Goal: Task Accomplishment & Management: Manage account settings

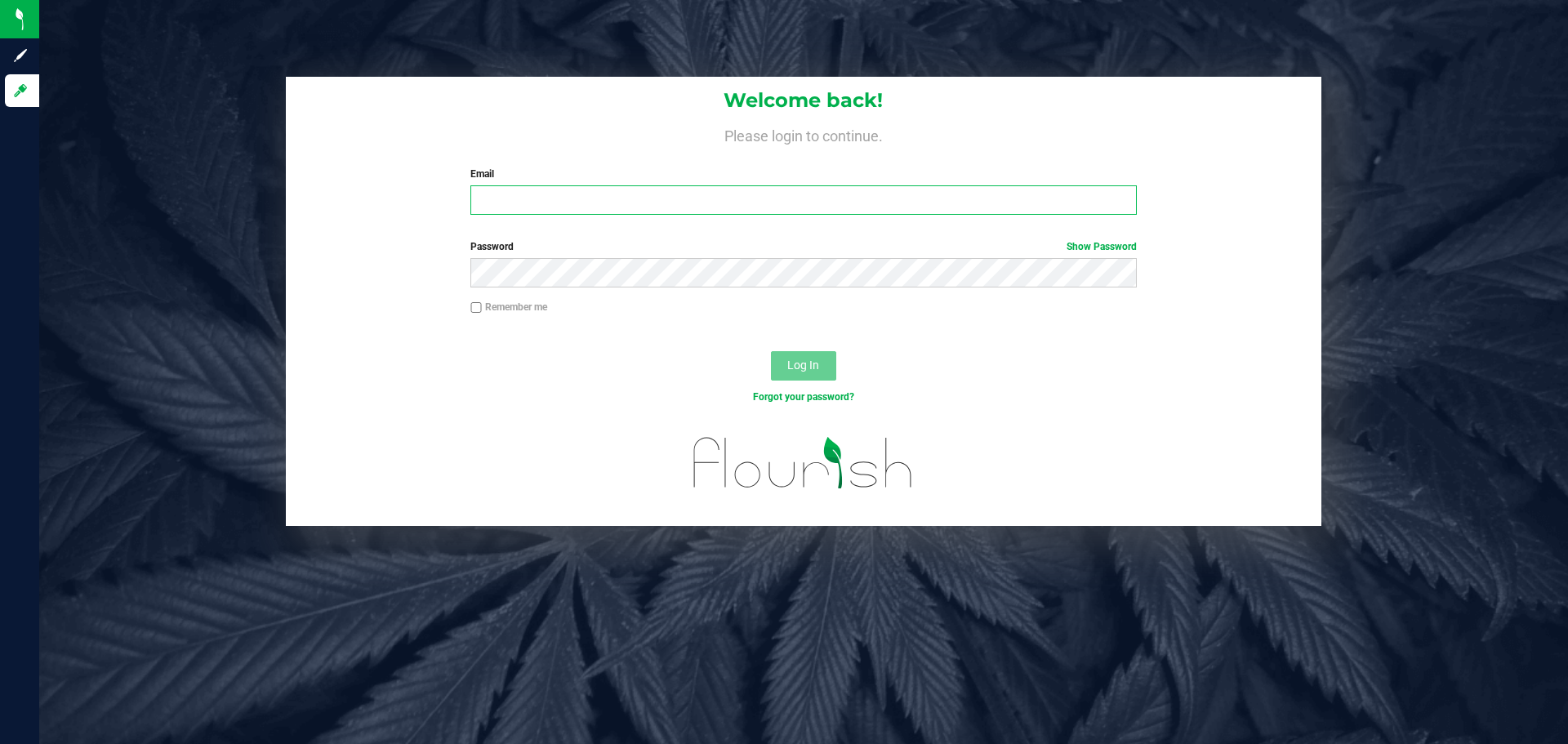
click at [717, 200] on input "Email" at bounding box center [803, 199] width 666 height 29
type input "[EMAIL_ADDRESS][DOMAIN_NAME]"
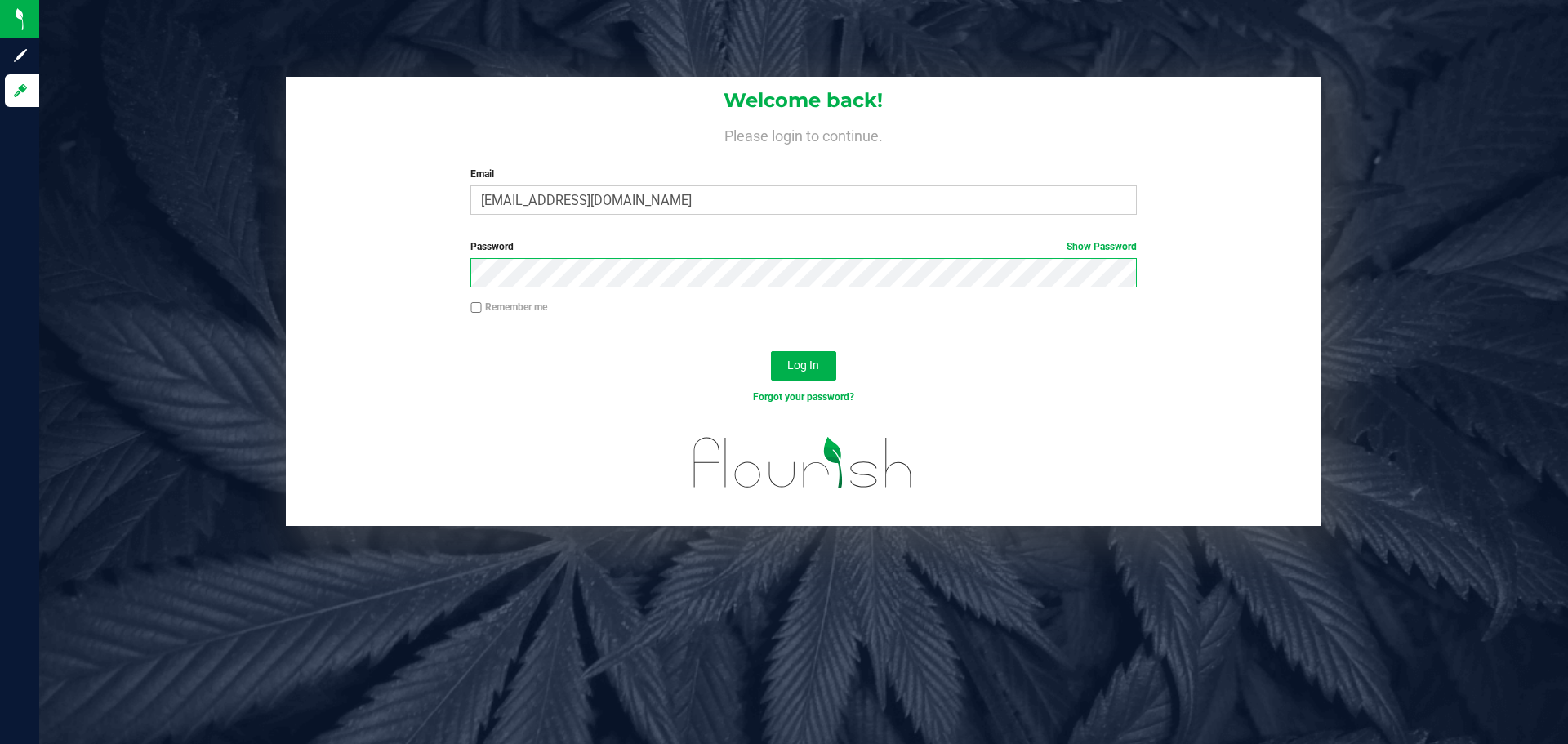
click at [771, 351] on button "Log In" at bounding box center [803, 365] width 65 height 29
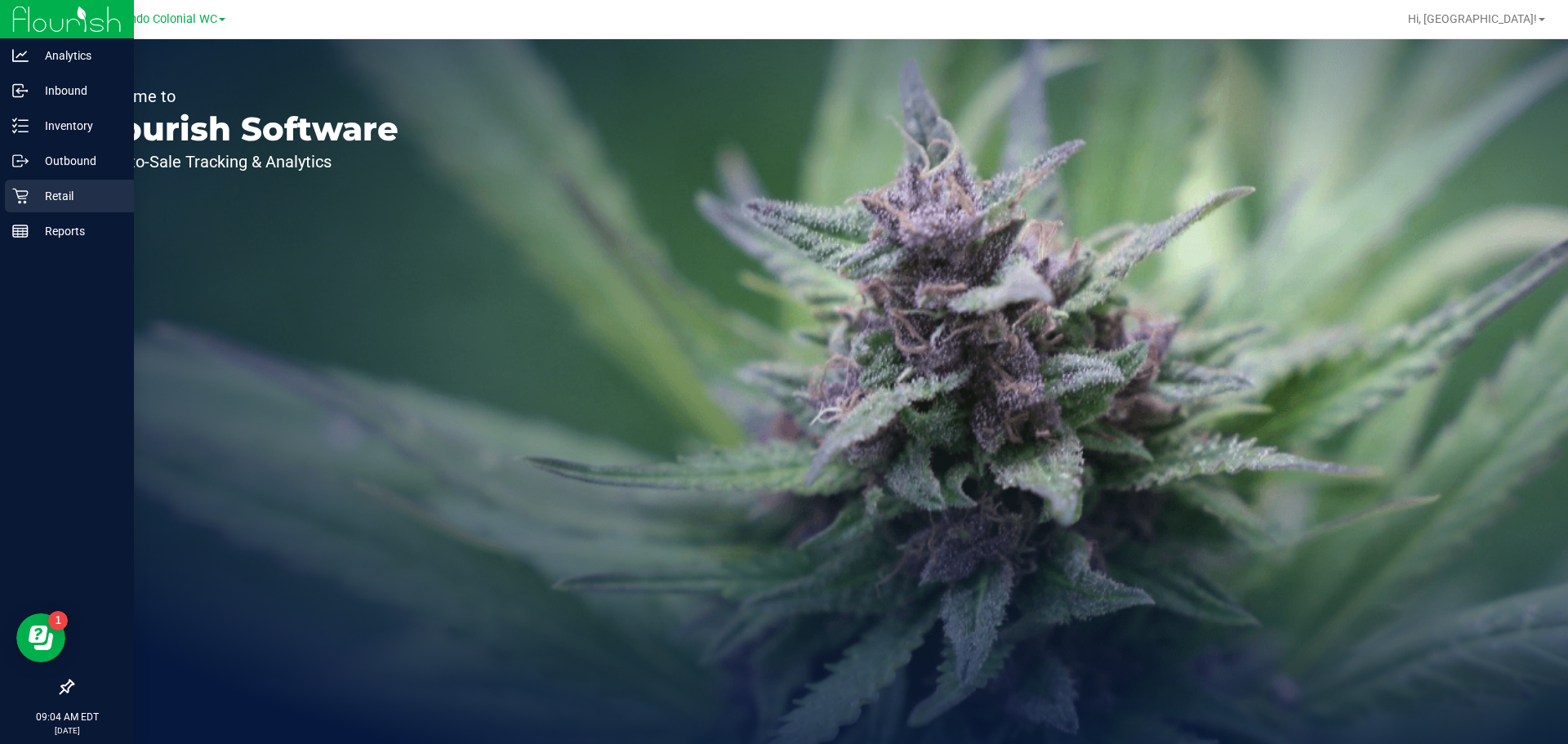
click at [17, 196] on icon at bounding box center [20, 196] width 17 height 17
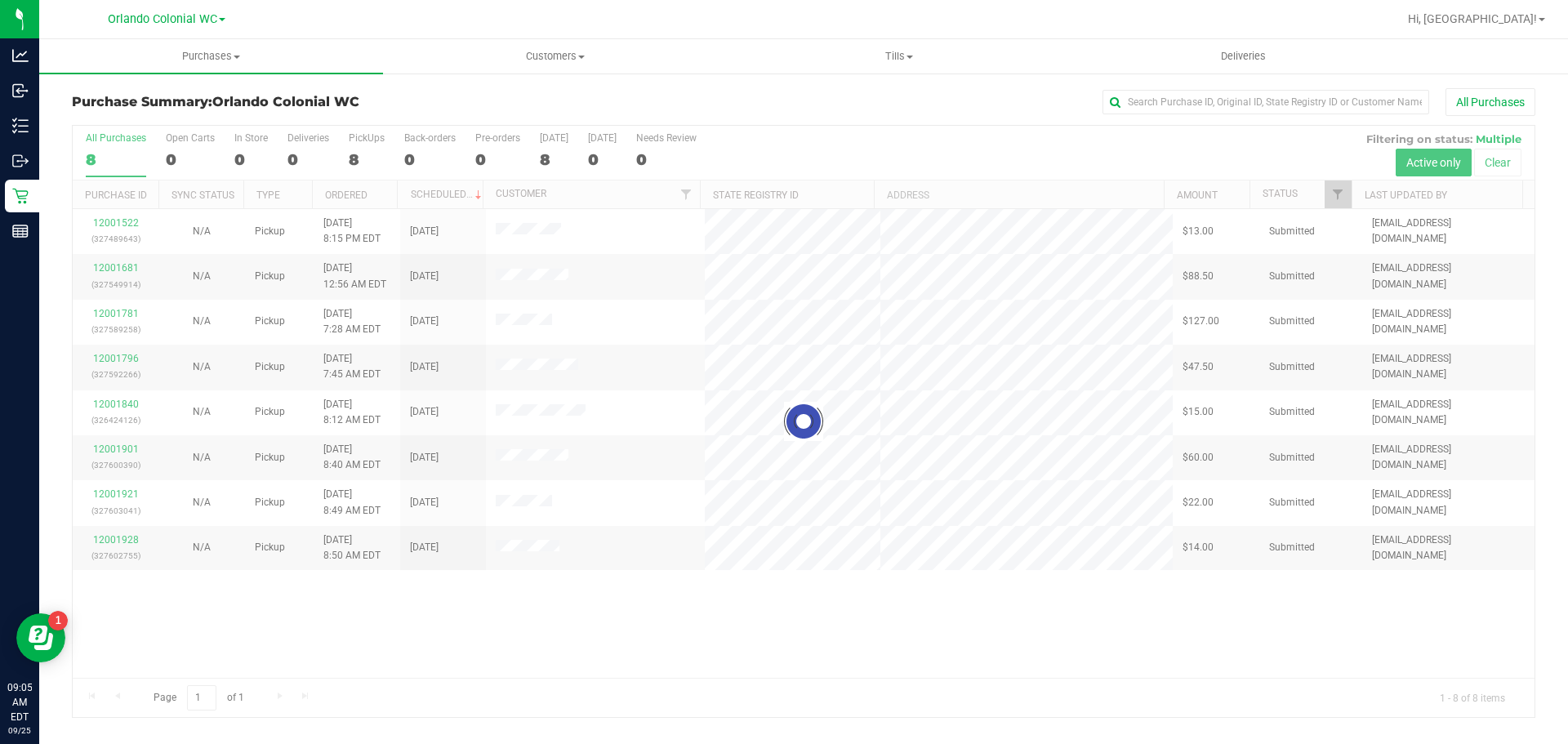
drag, startPoint x: 126, startPoint y: 320, endPoint x: 122, endPoint y: 312, distance: 8.9
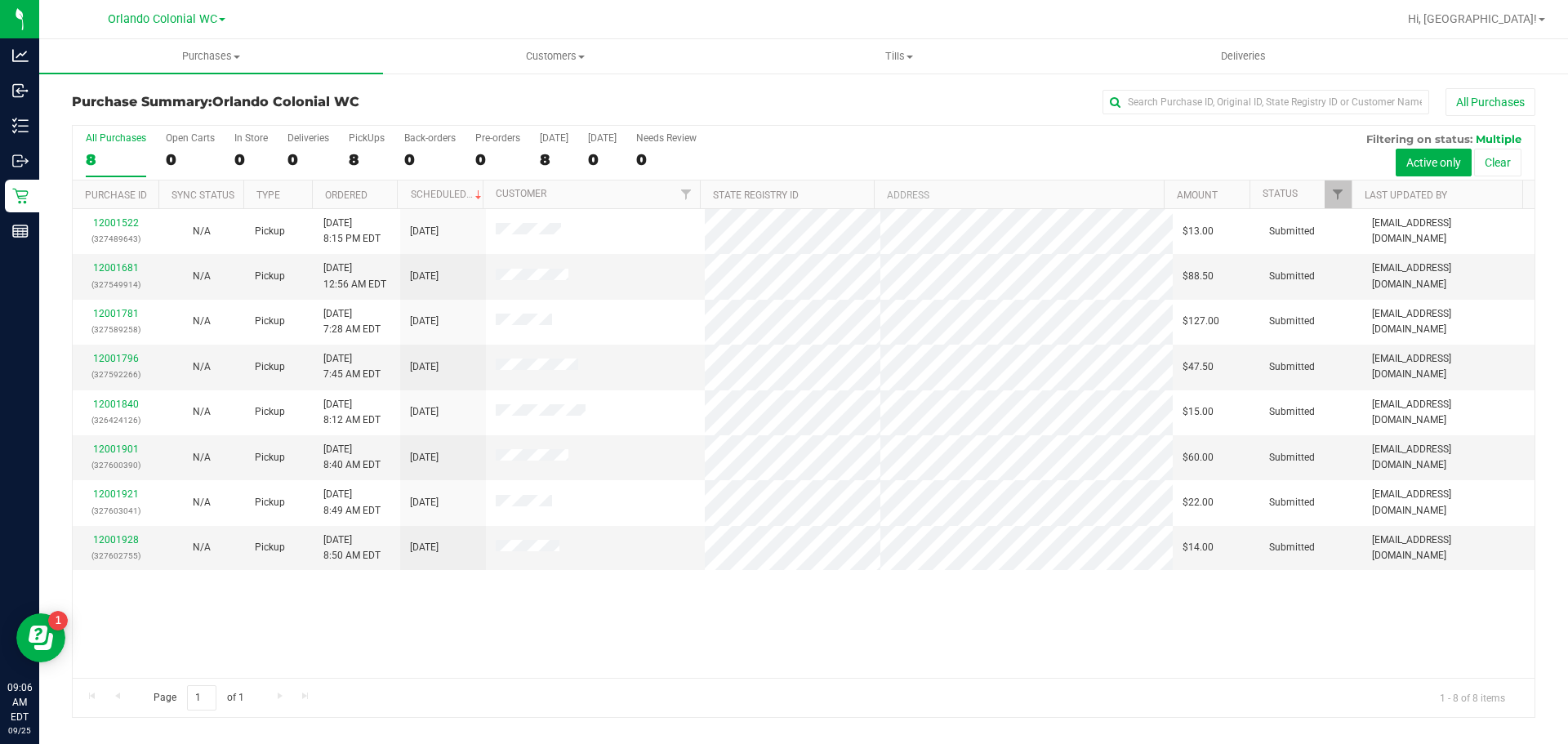
drag, startPoint x: 122, startPoint y: 312, endPoint x: 56, endPoint y: 317, distance: 66.2
click at [49, 317] on div "Purchase Summary: Orlando Colonial WC All Purchases All Purchases 8 Open Carts …" at bounding box center [803, 402] width 1529 height 662
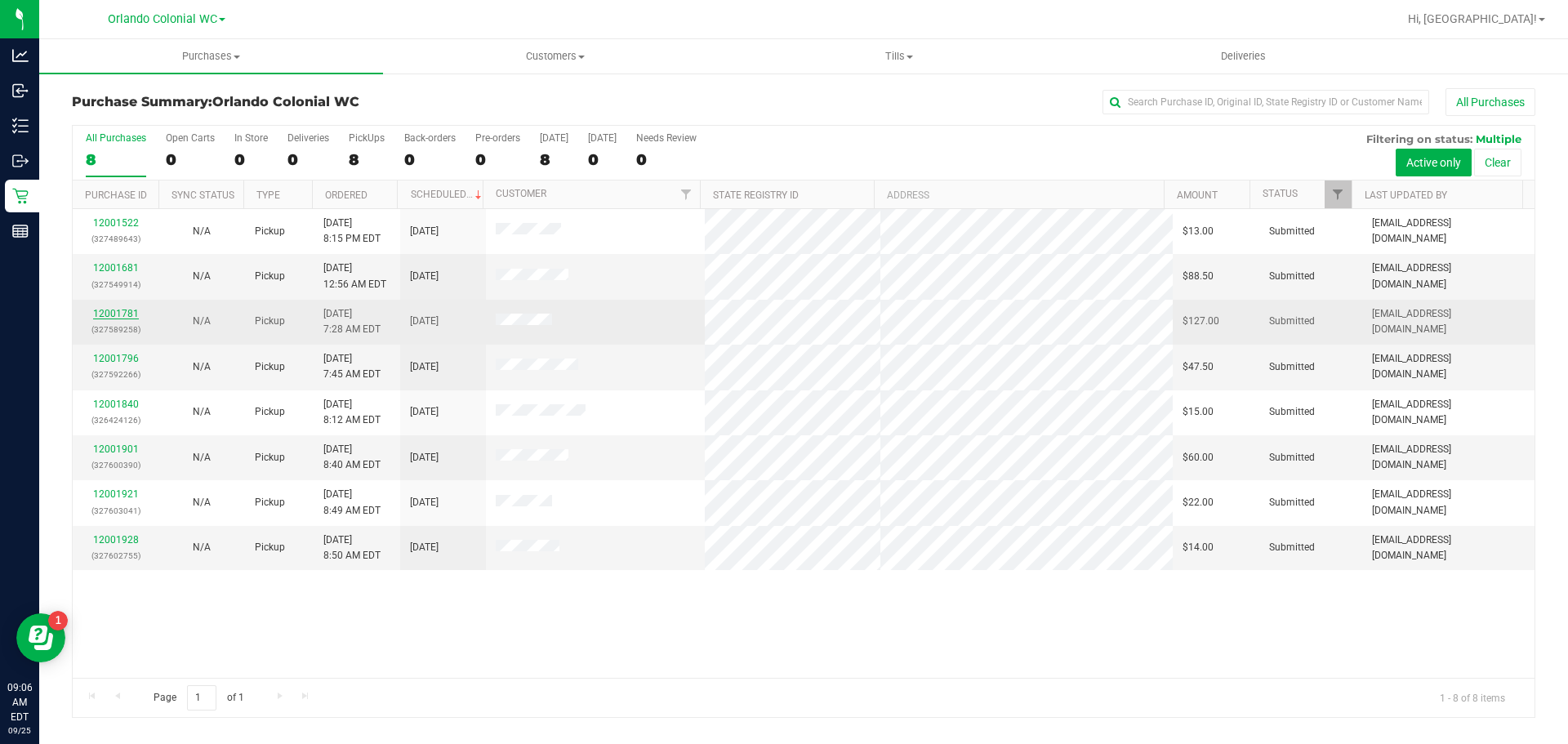
drag, startPoint x: 124, startPoint y: 319, endPoint x: 116, endPoint y: 312, distance: 10.6
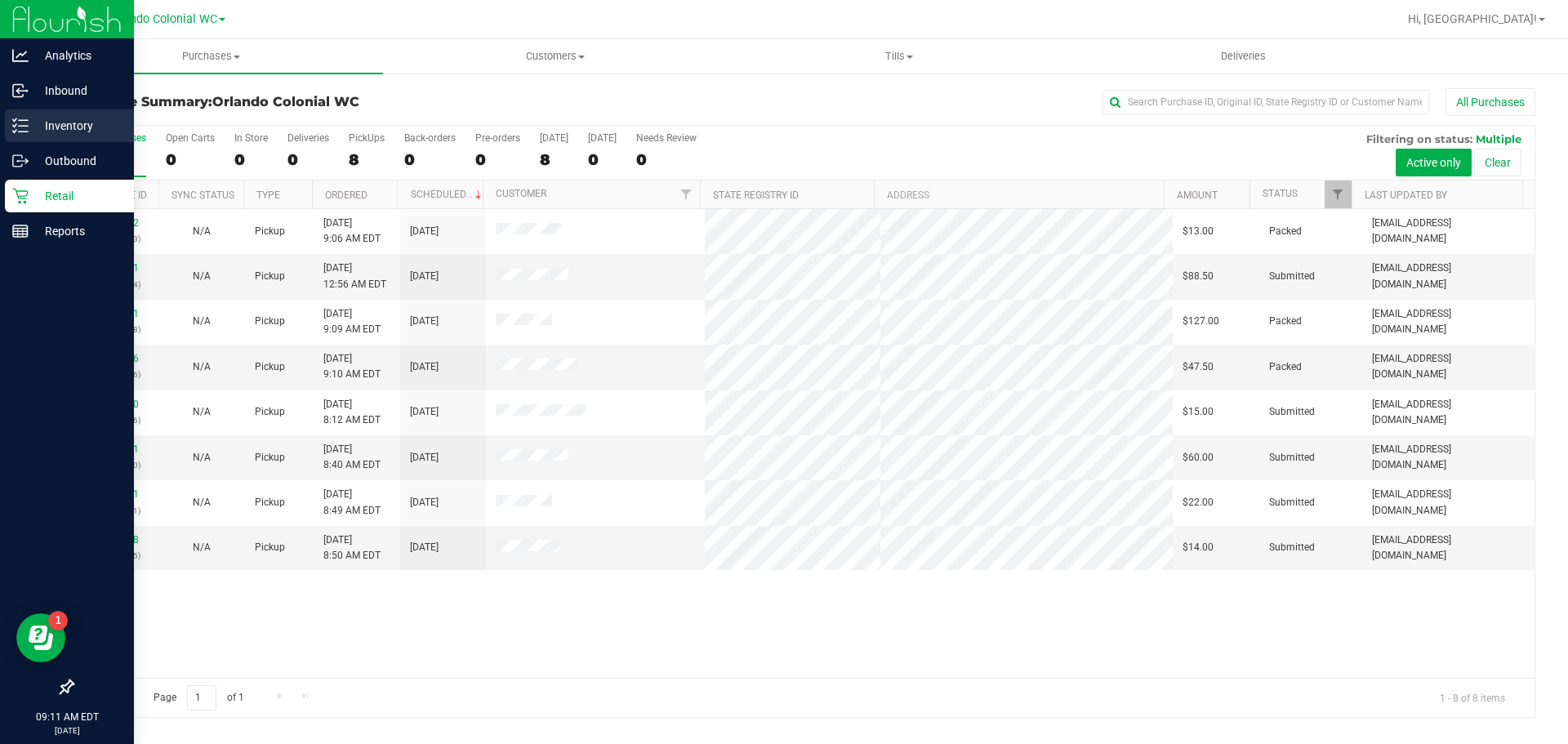
click at [36, 127] on p "Inventory" at bounding box center [77, 125] width 98 height 19
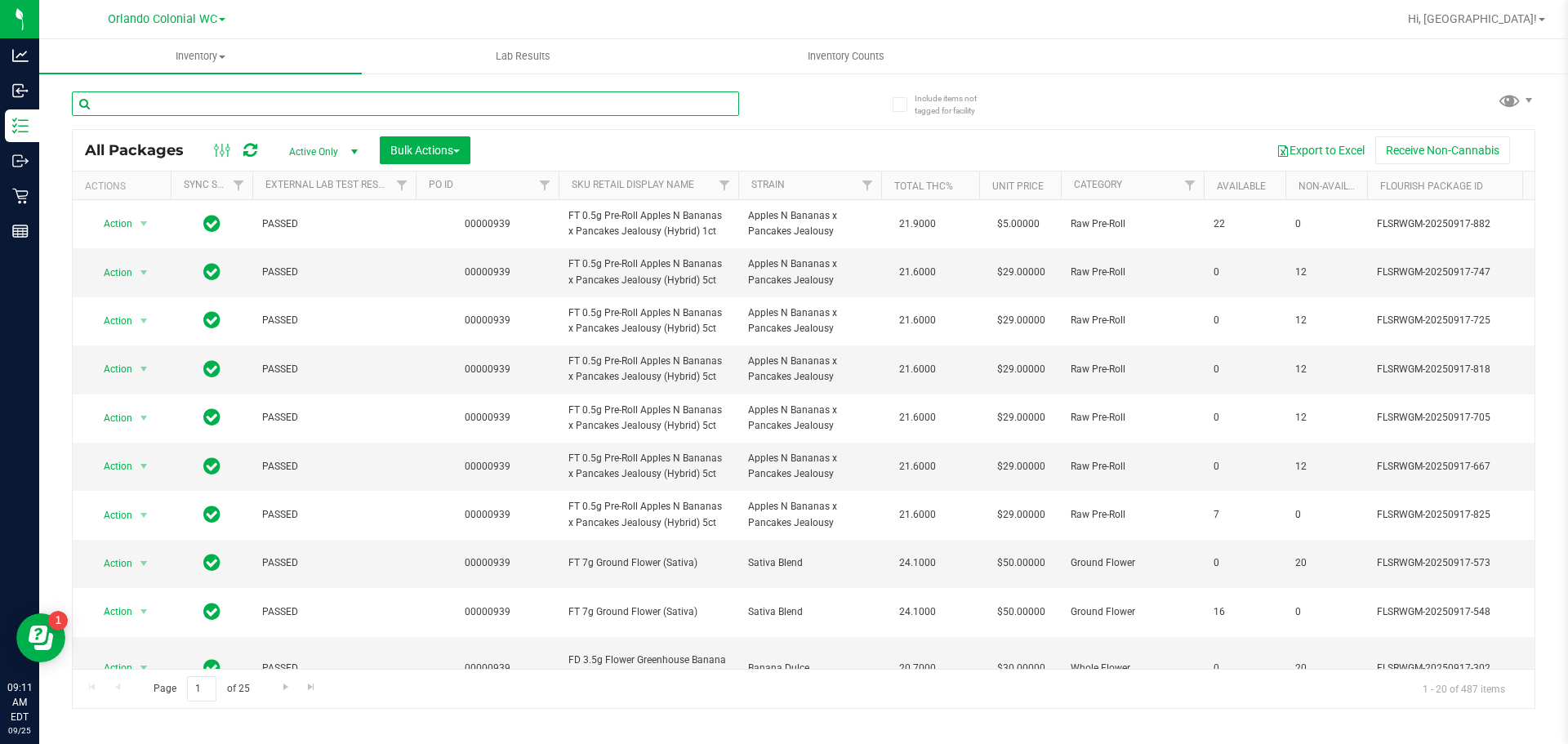
click at [209, 114] on input "text" at bounding box center [405, 104] width 667 height 25
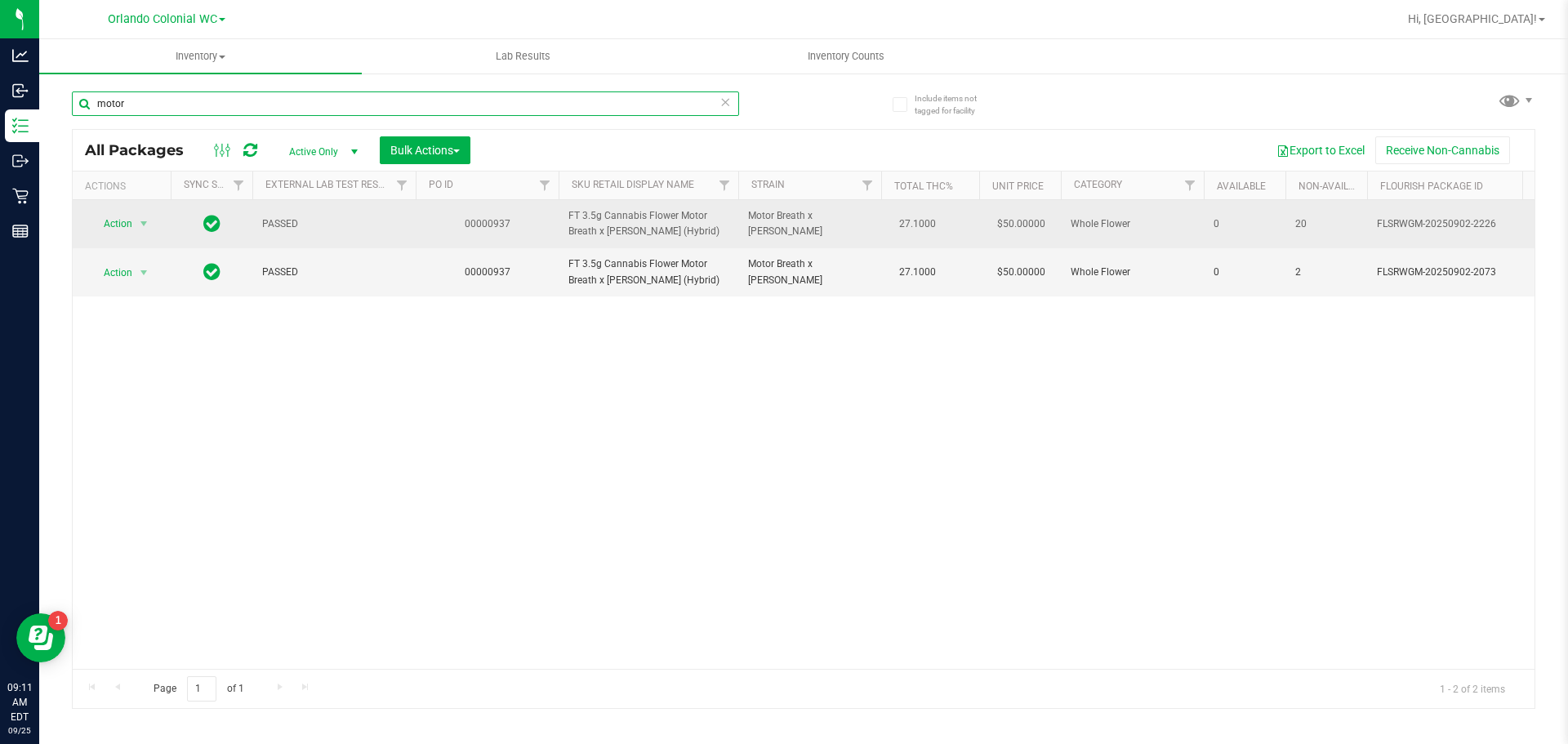
type input "motor"
click at [112, 212] on td "Action Action Edit attributes Global inventory Locate package Package audit log…" at bounding box center [121, 224] width 98 height 49
click at [115, 219] on span "Action" at bounding box center [111, 224] width 44 height 23
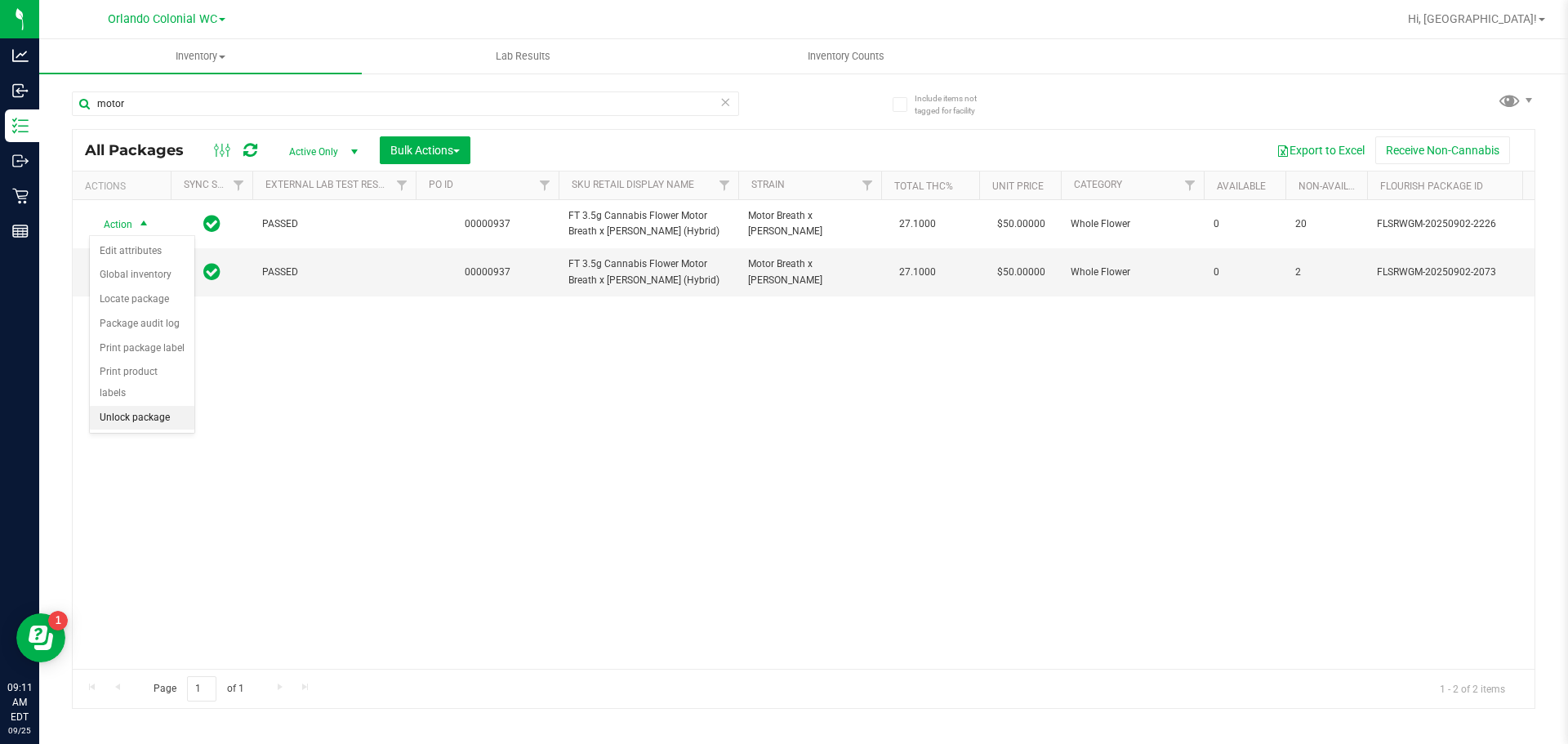
click at [131, 406] on li "Unlock package" at bounding box center [142, 418] width 104 height 25
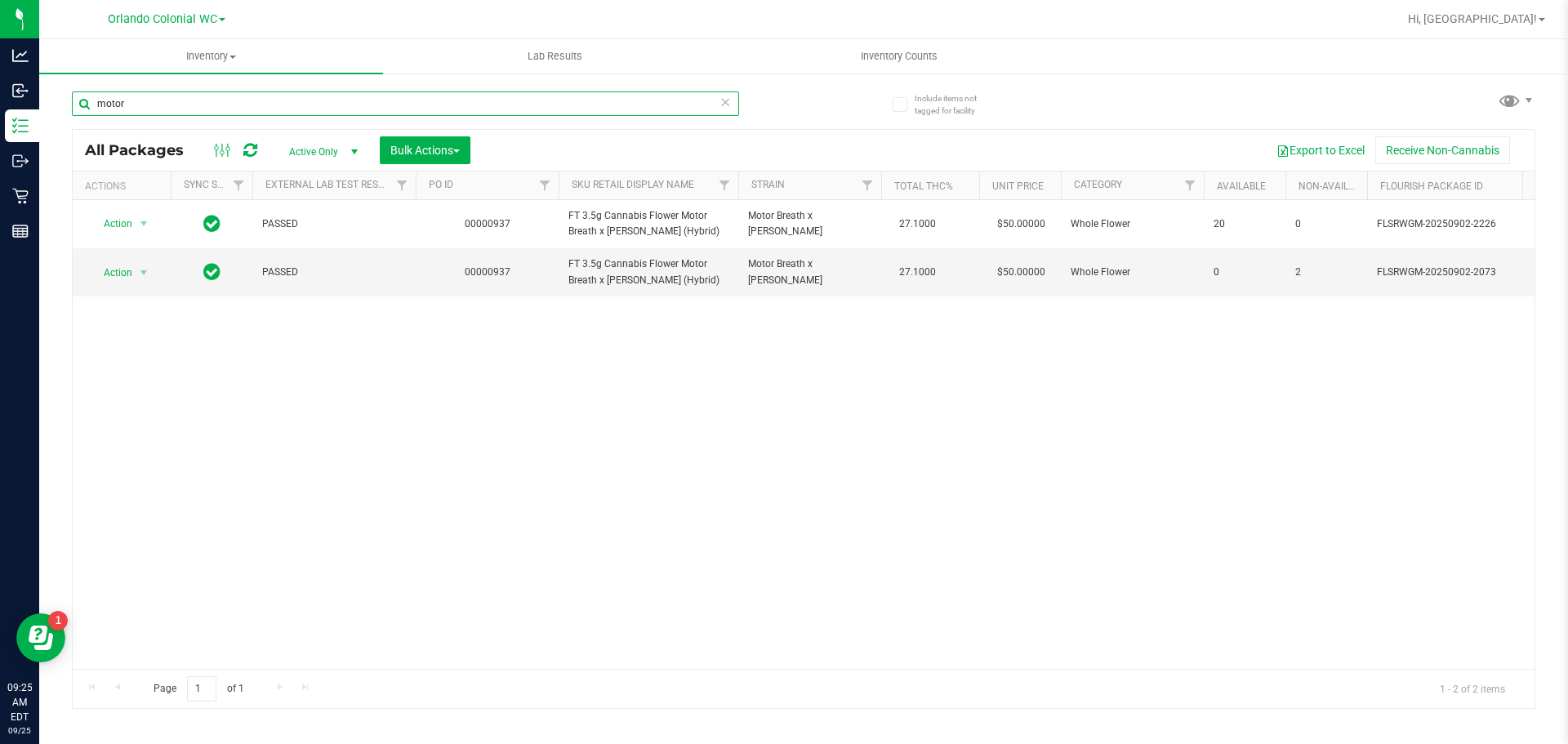
click at [263, 107] on input "motor" at bounding box center [405, 104] width 667 height 25
click at [265, 107] on input "motor" at bounding box center [405, 104] width 667 height 25
paste input "FT 3.5g Cannabis Flower Lunar Smash (Hybrid)"
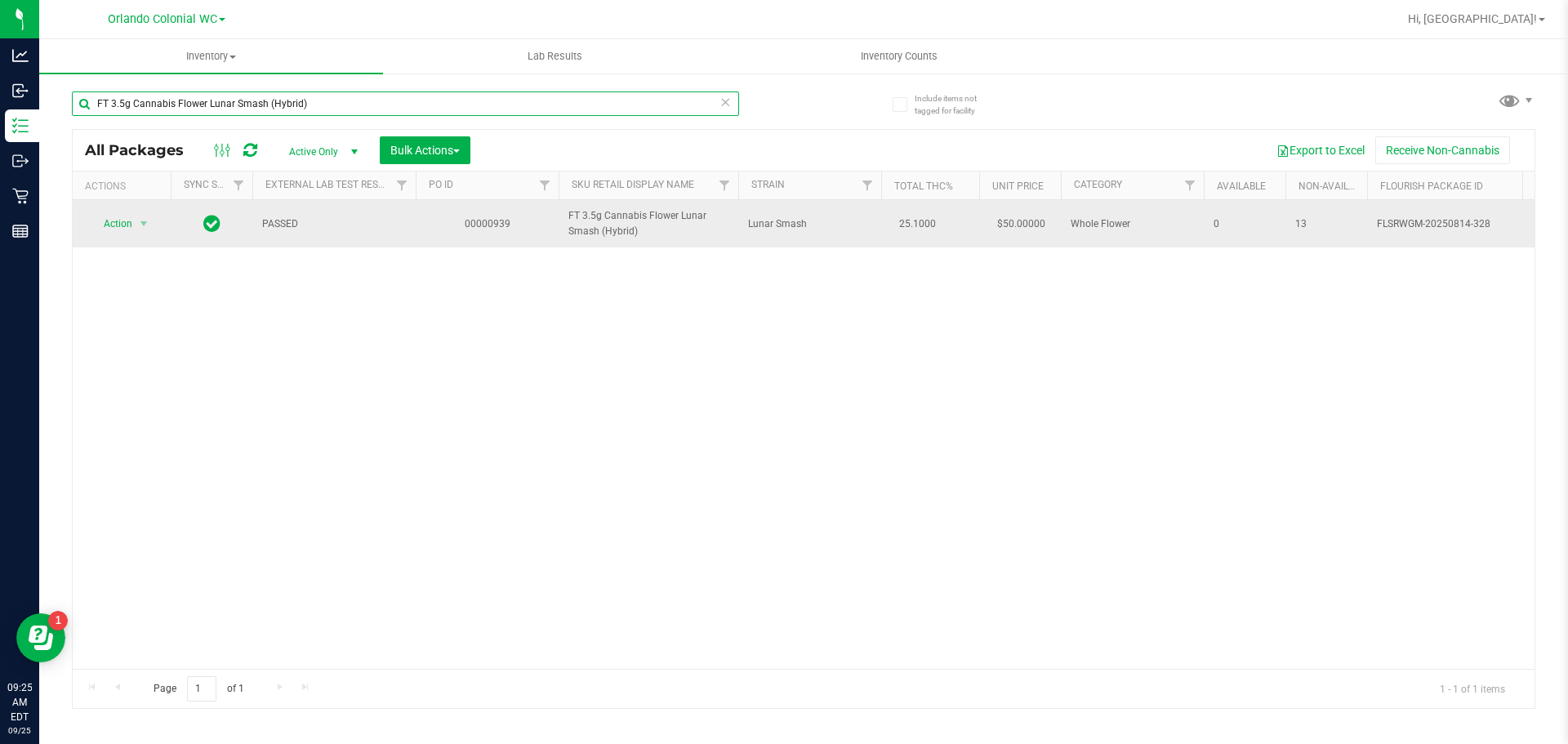
type input "FT 3.5g Cannabis Flower Lunar Smash (Hybrid)"
click at [120, 214] on span "Action" at bounding box center [111, 224] width 44 height 23
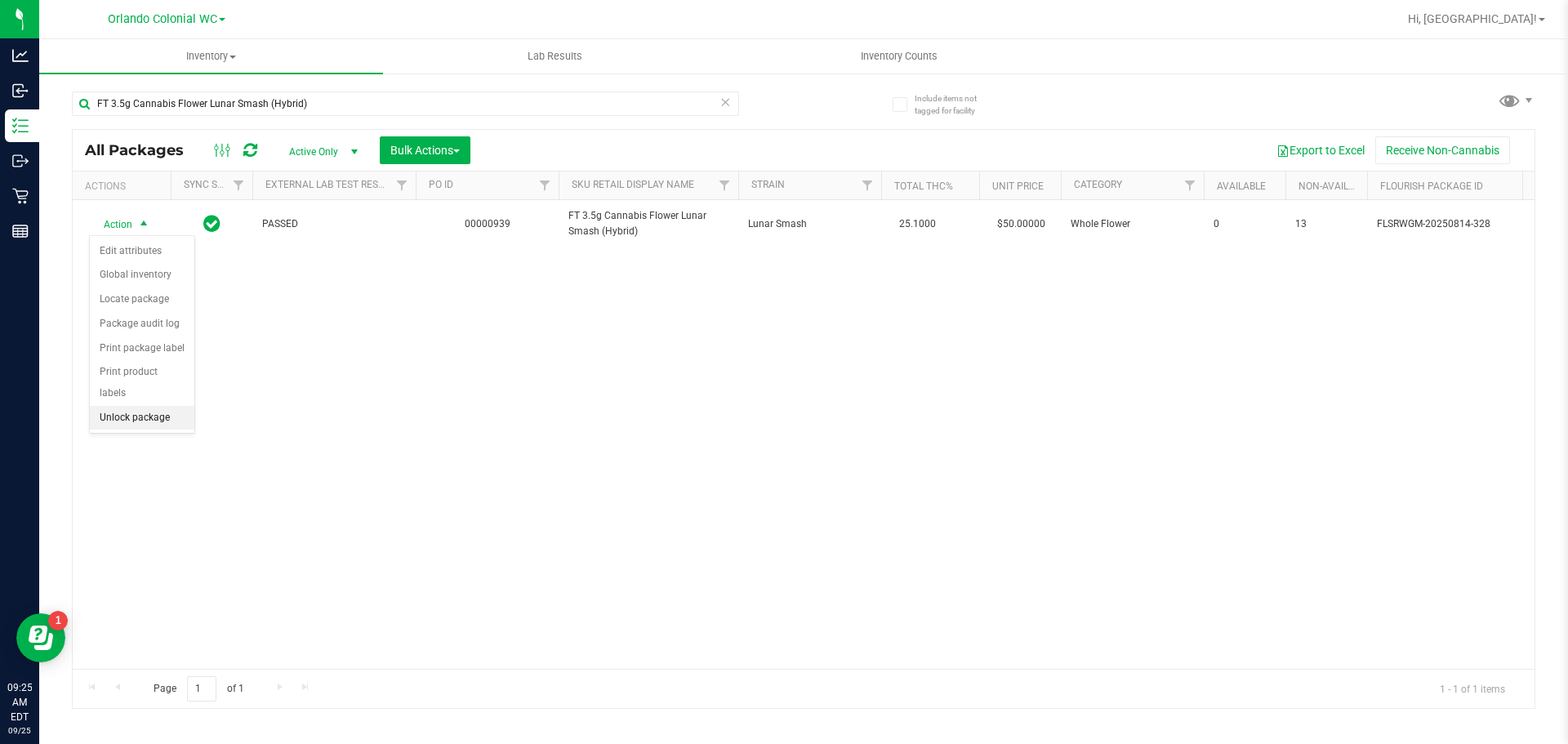
click at [140, 406] on li "Unlock package" at bounding box center [142, 418] width 104 height 25
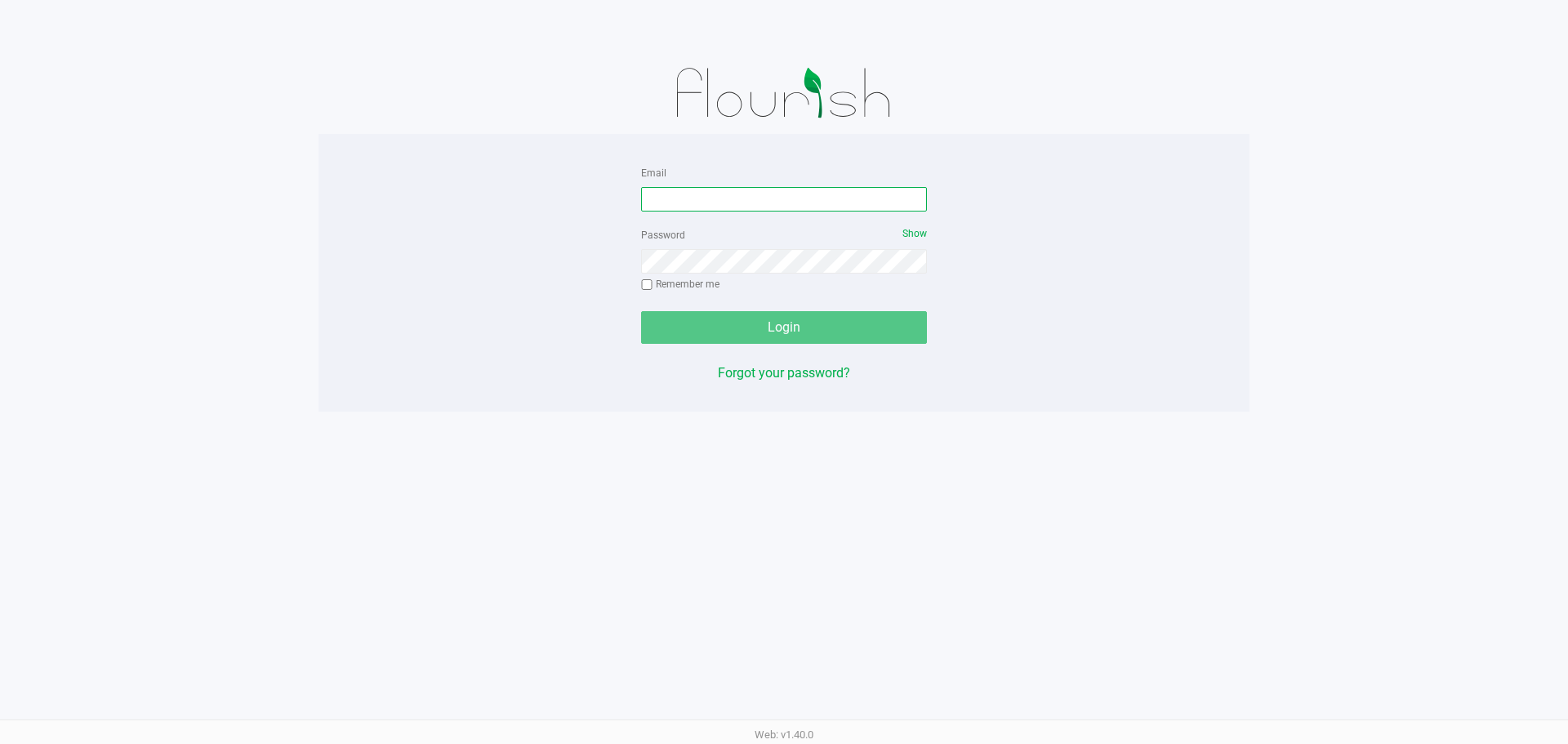
click at [666, 202] on input "Email" at bounding box center [784, 199] width 286 height 25
type input "[EMAIL_ADDRESS][DOMAIN_NAME]"
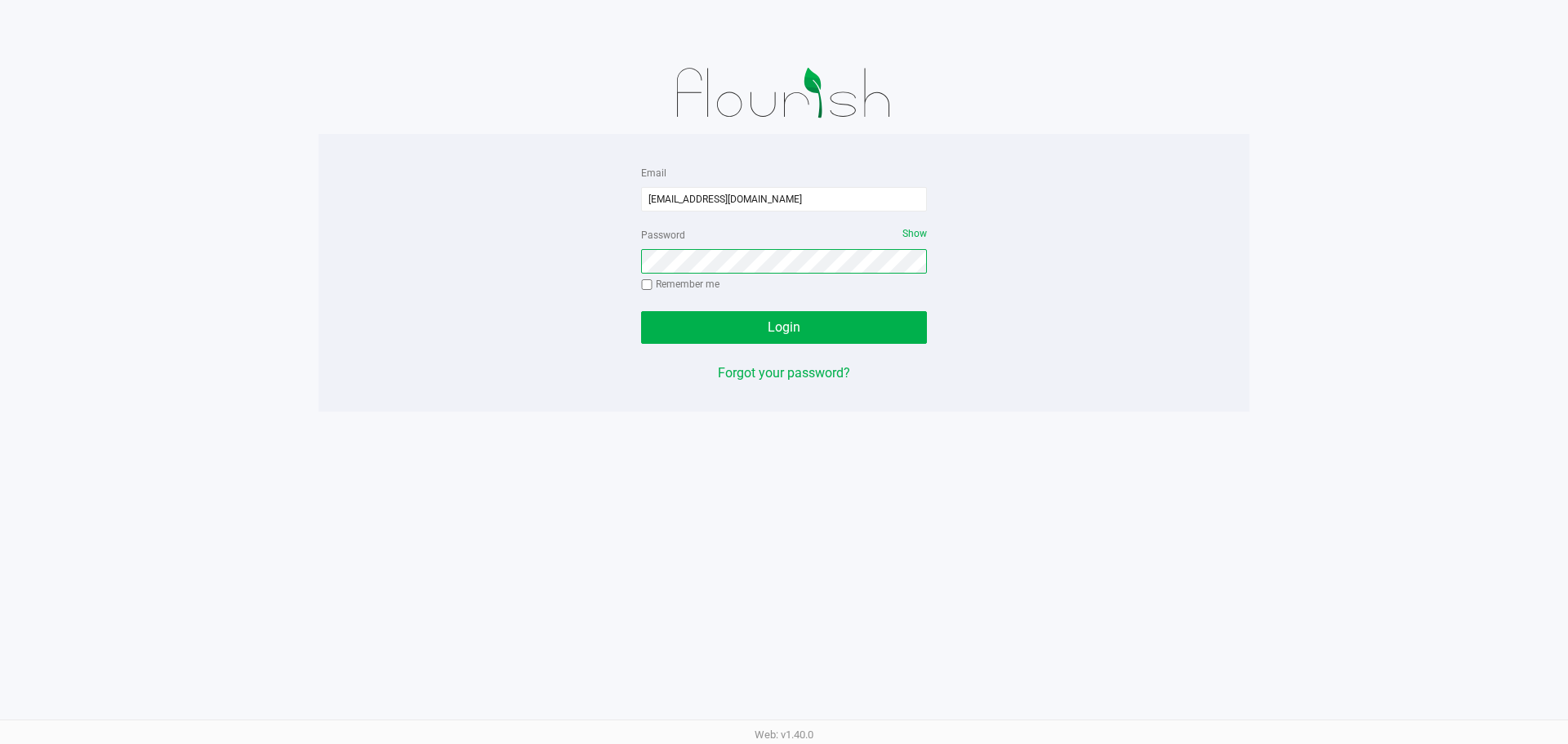
click at [641, 312] on button "Login" at bounding box center [784, 327] width 286 height 33
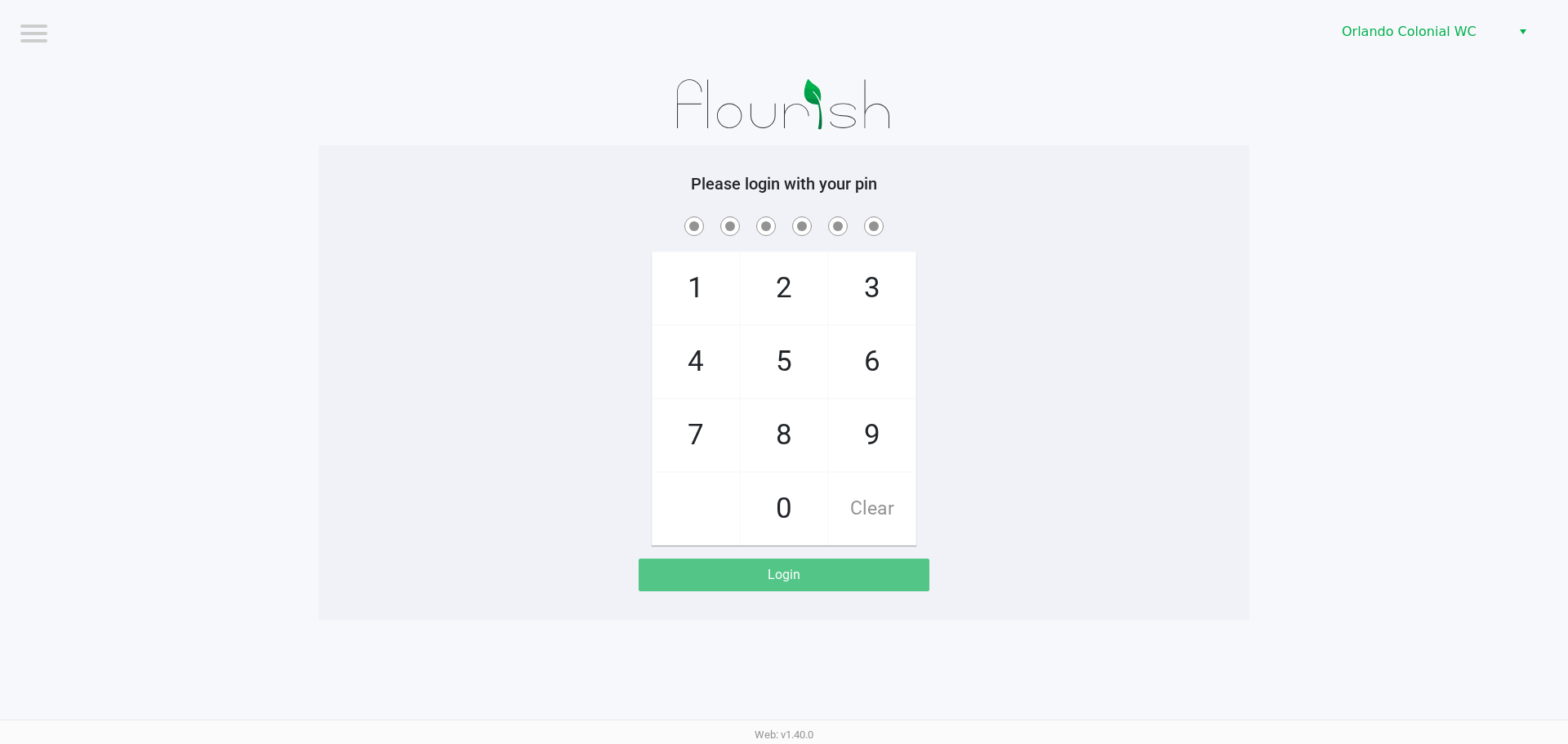
click at [415, 236] on span at bounding box center [784, 225] width 907 height 26
checkbox input "true"
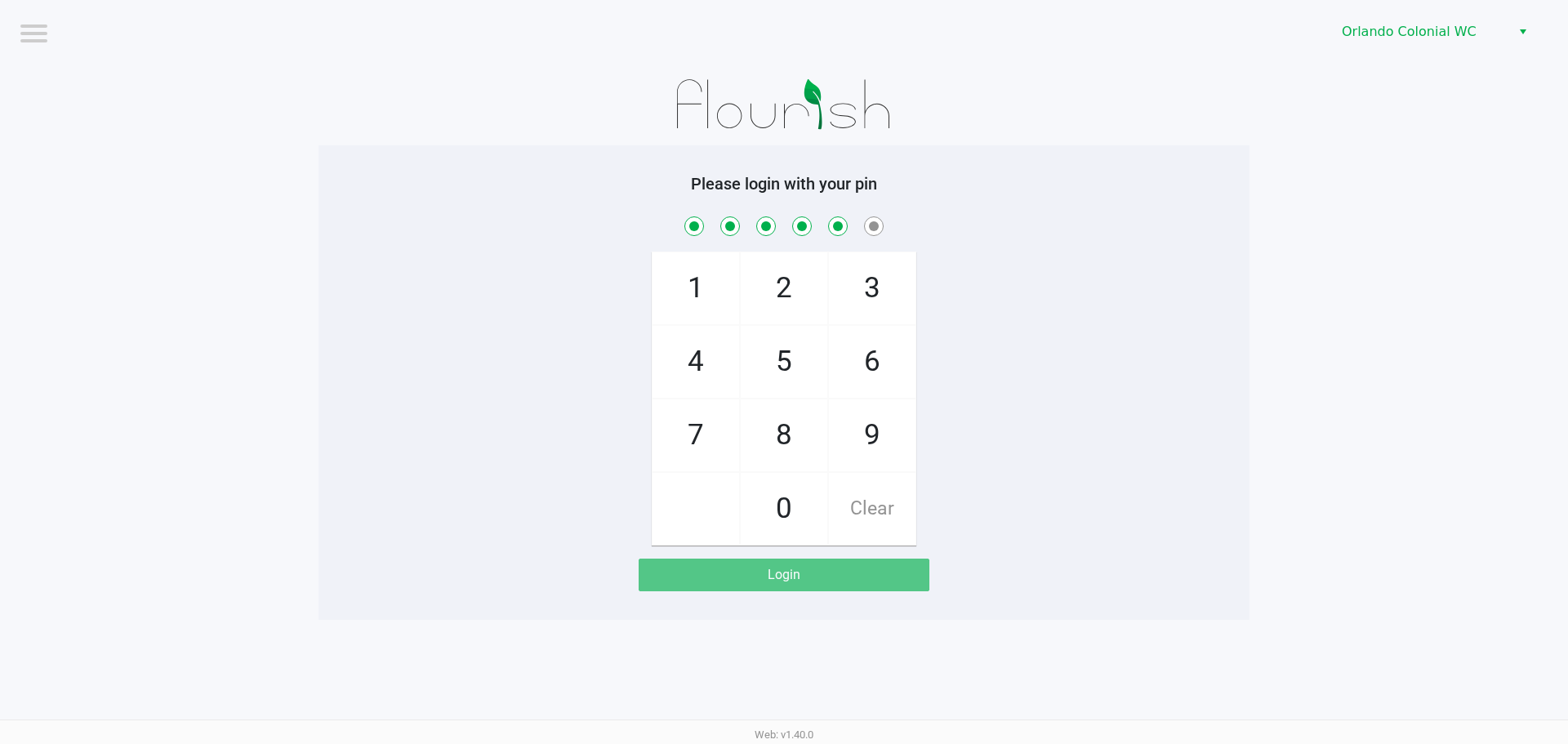
checkbox input "true"
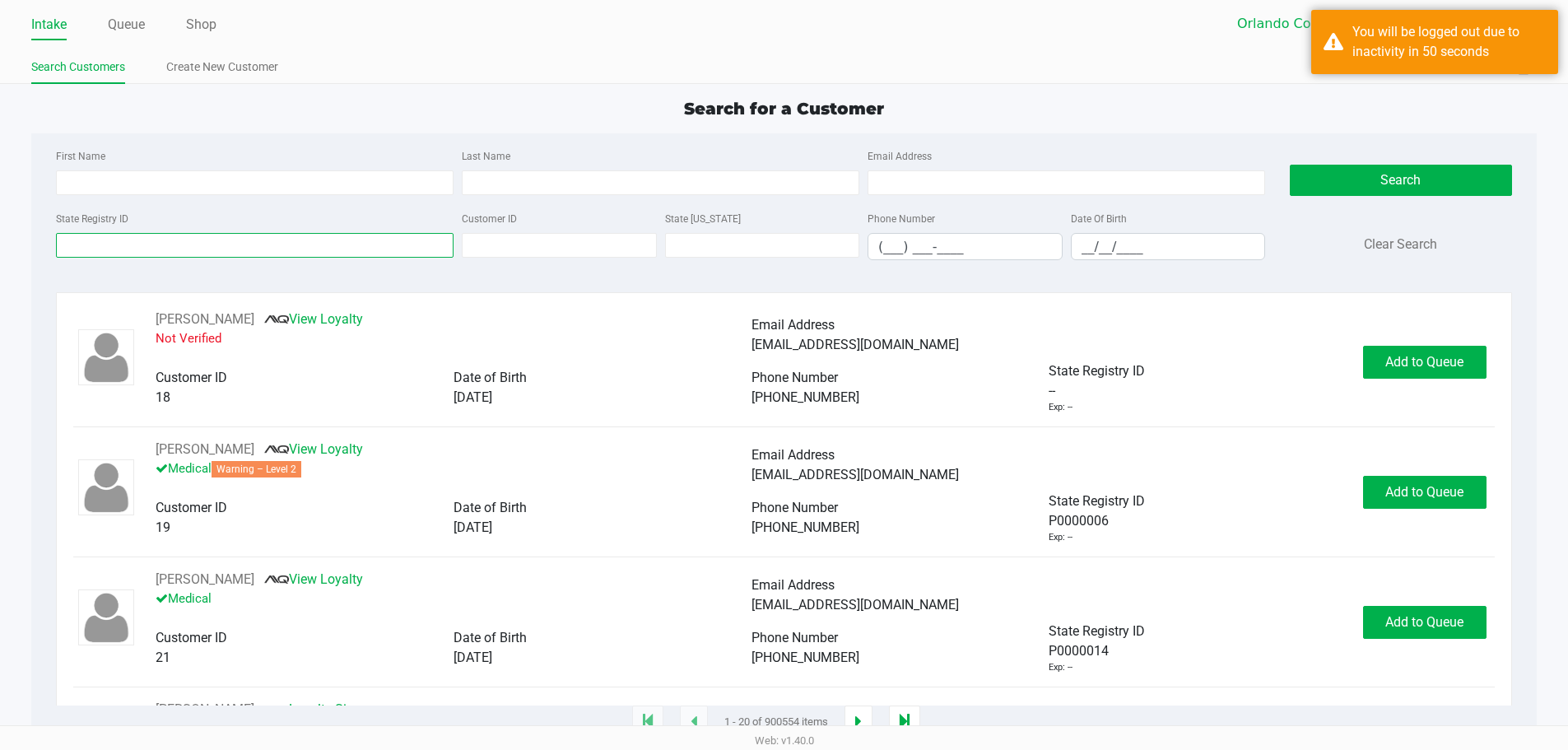
click at [283, 247] on input "State Registry ID" at bounding box center [254, 246] width 398 height 25
type input "p3kh"
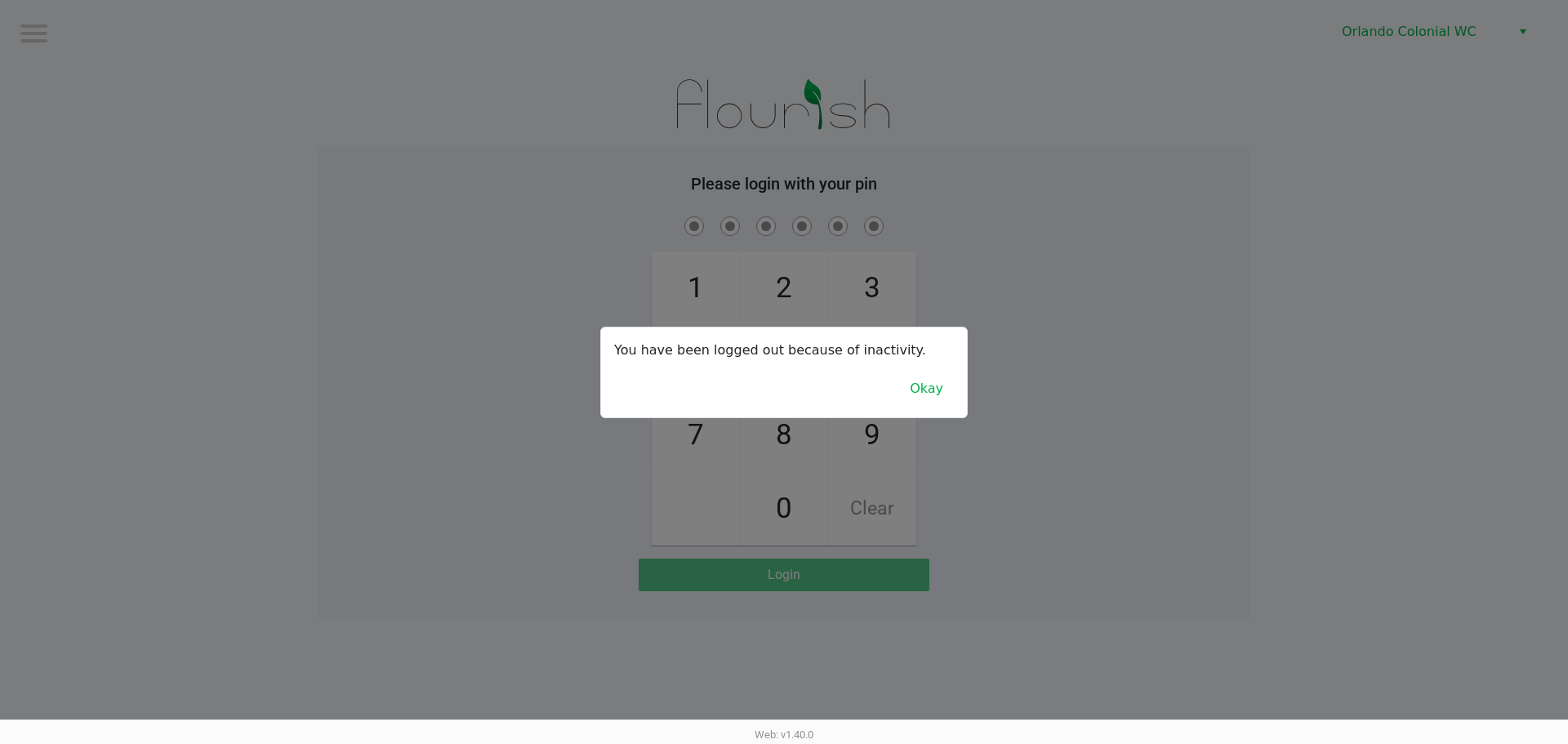
checkbox input "true"
click at [920, 402] on button "Okay" at bounding box center [927, 388] width 55 height 31
checkbox input "true"
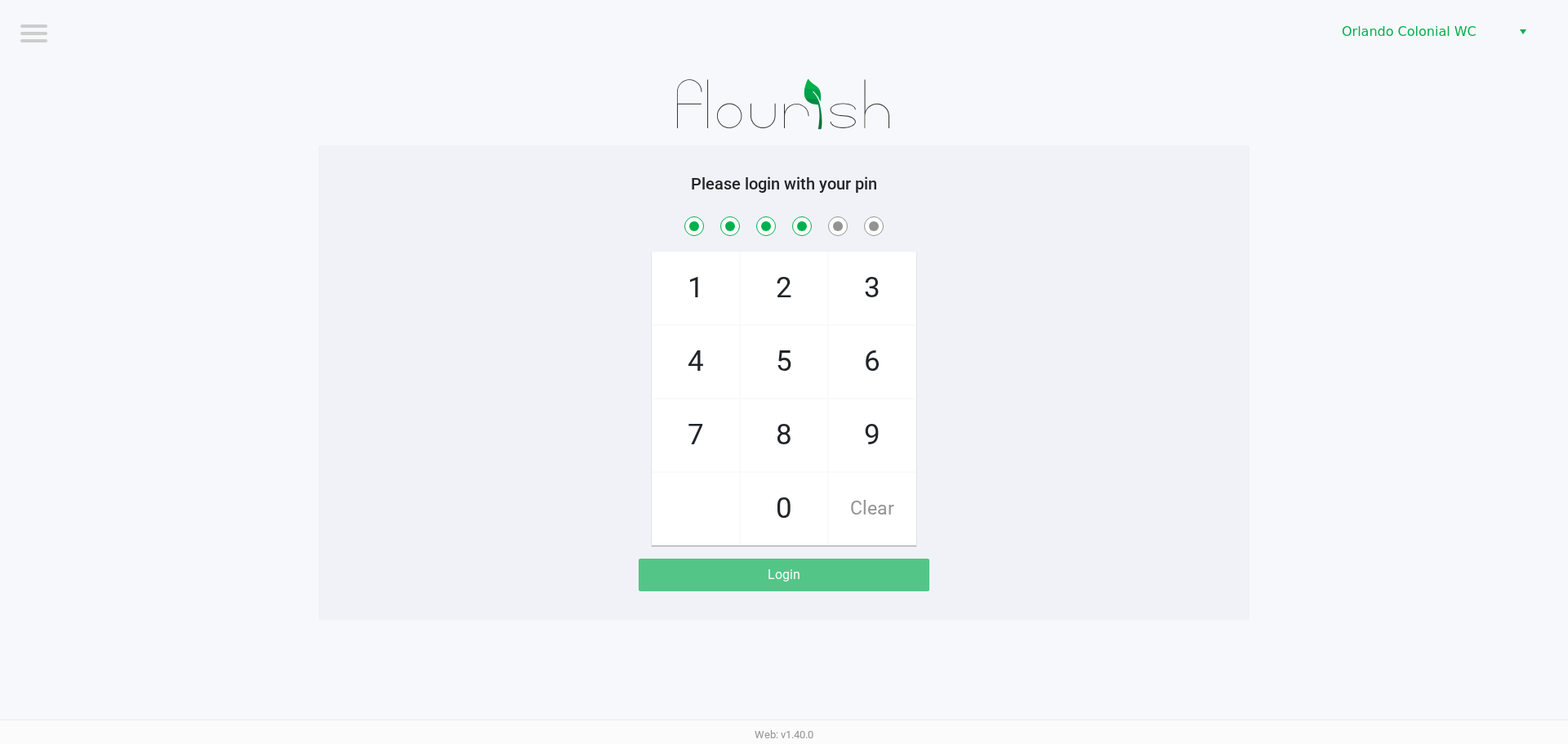
click at [1067, 319] on div "1 4 7 2 5 8 0 3 6 9 Clear" at bounding box center [784, 379] width 931 height 333
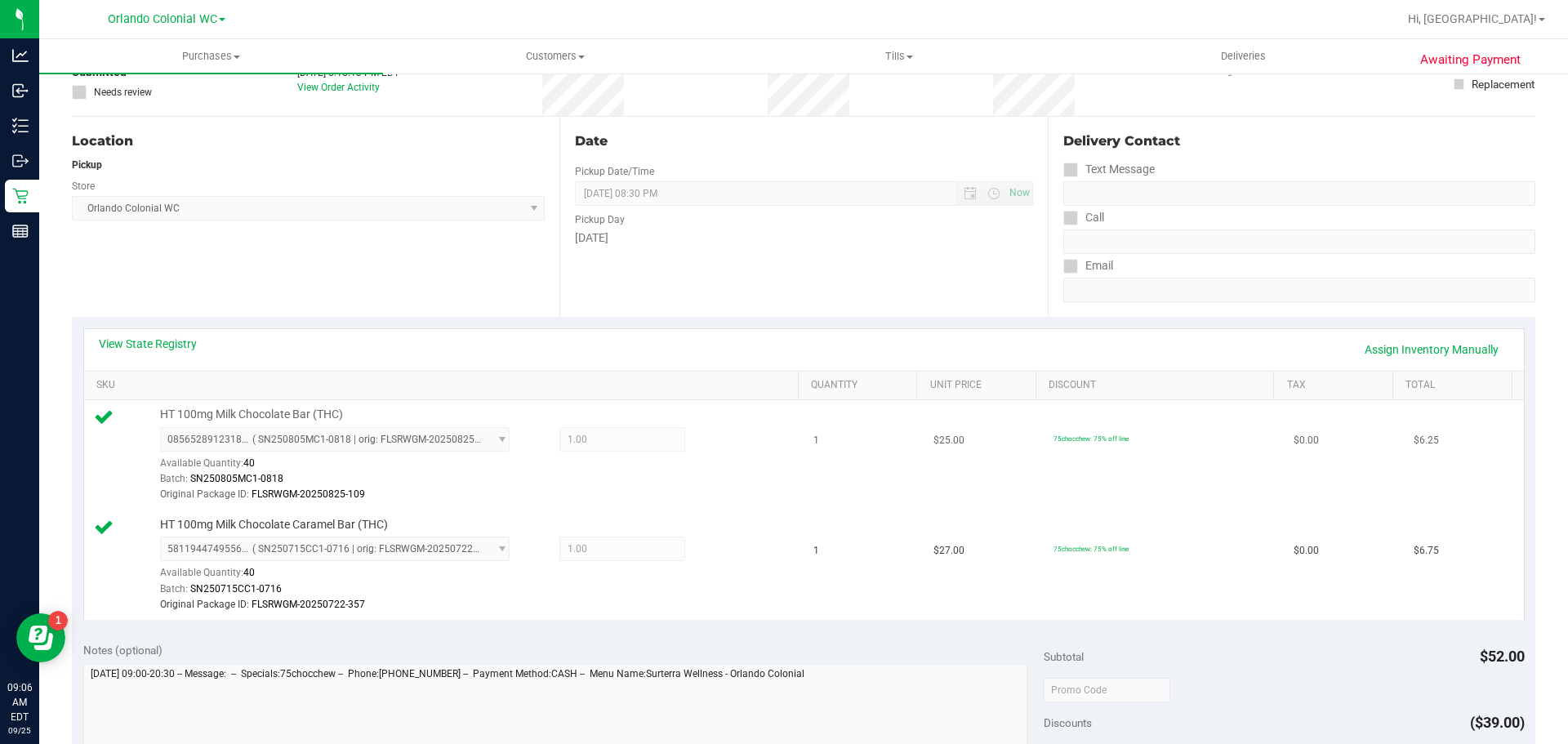
scroll to position [245, 0]
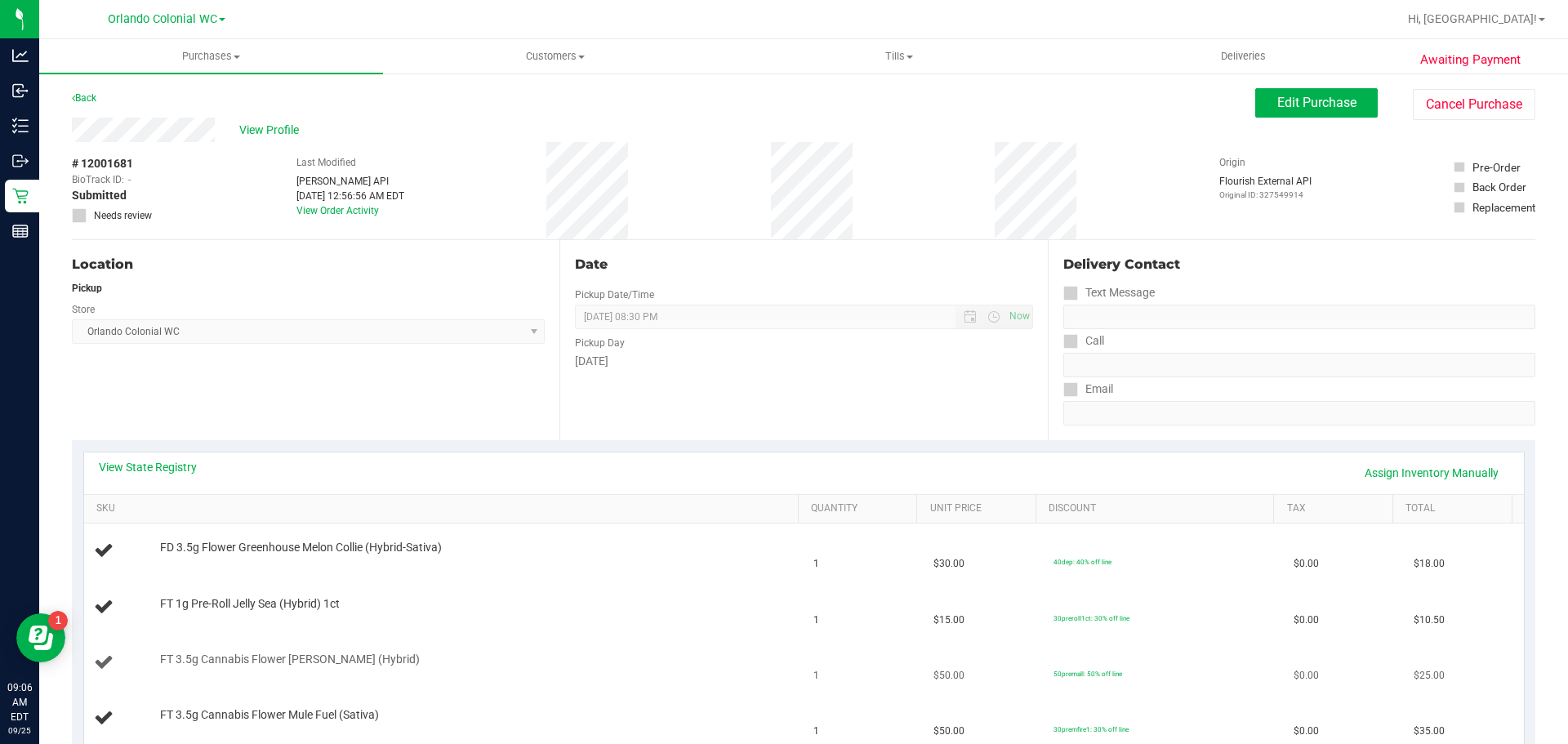
scroll to position [245, 0]
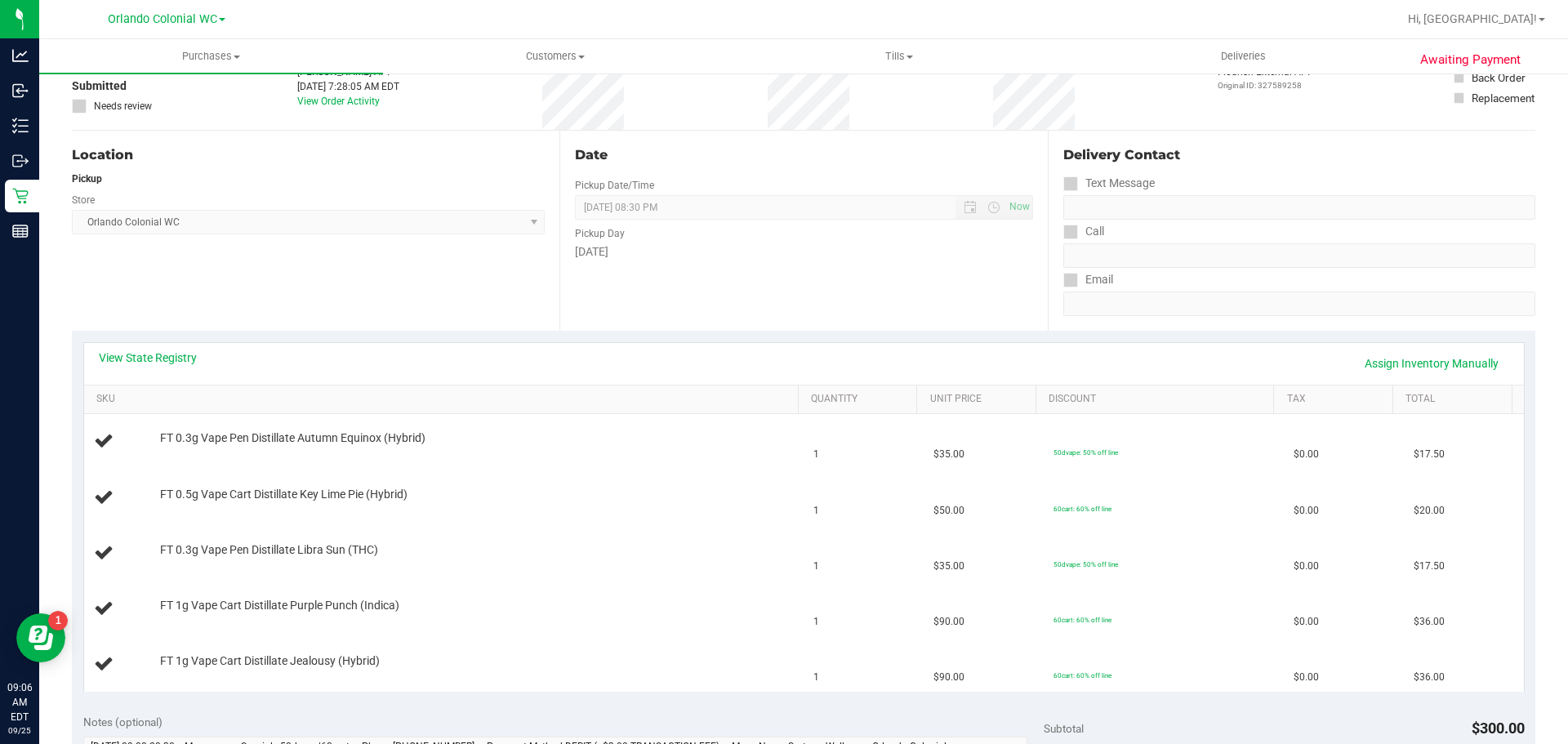
scroll to position [245, 0]
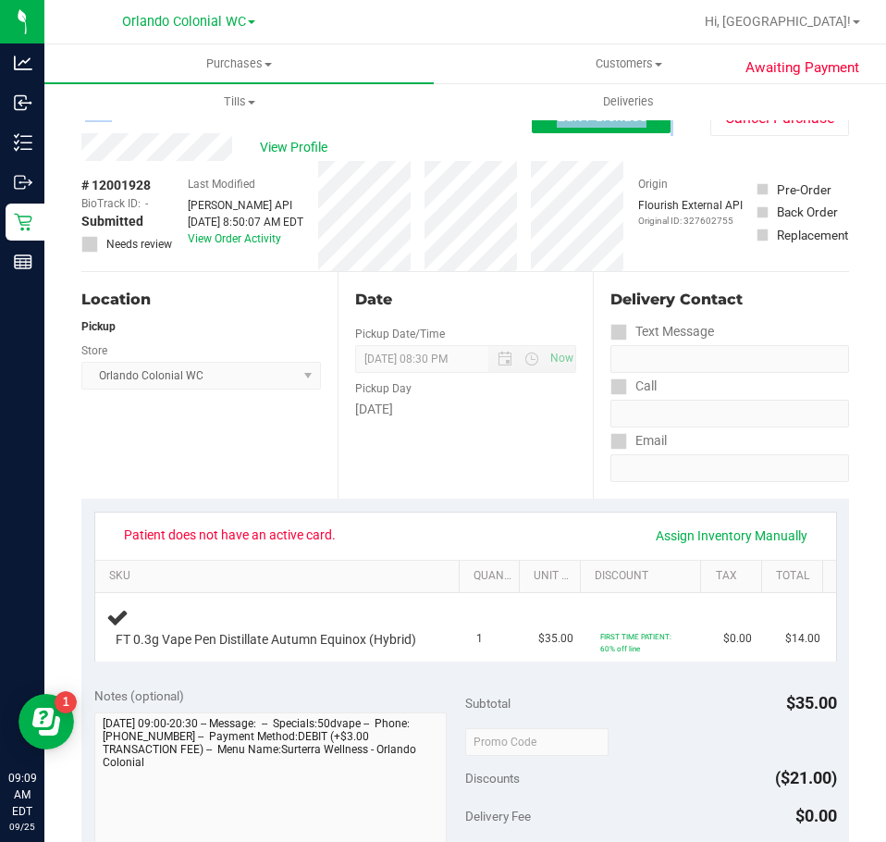
click at [67, 130] on div "Awaiting Payment Back Edit Purchase Cancel Purchase View Profile # 12001928 Bio…" at bounding box center [465, 803] width 842 height 1444
click at [292, 143] on span "View Profile" at bounding box center [297, 147] width 74 height 19
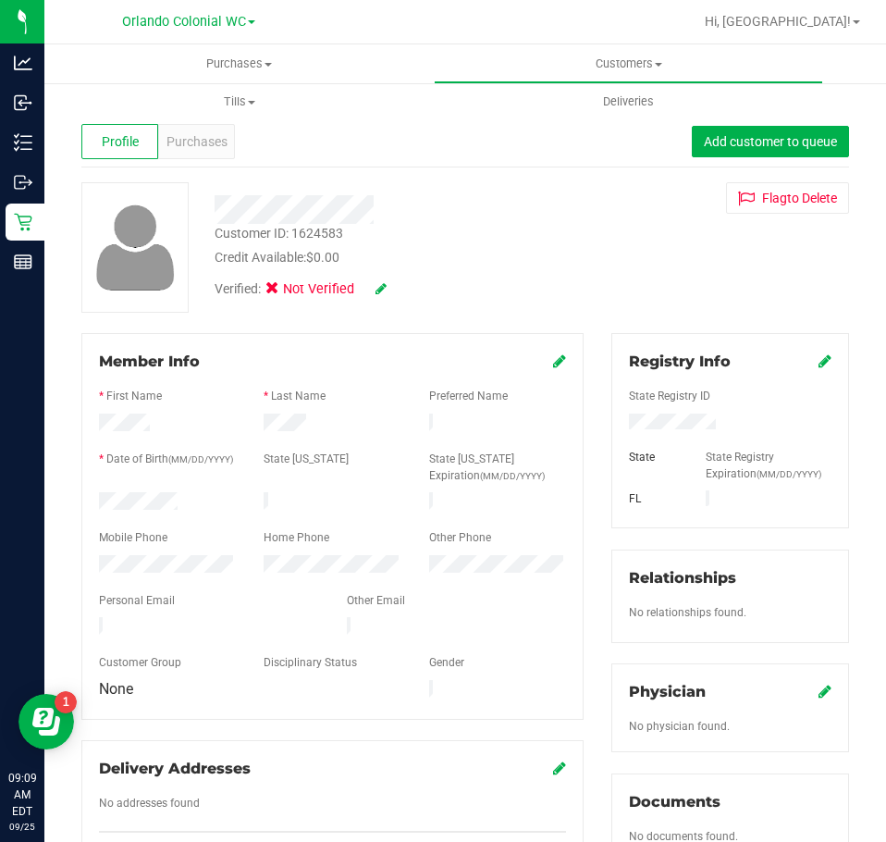
click at [820, 367] on div "Registry Info State Registry ID State State Registry Expiration (MM/DD/YYYY) [G…" at bounding box center [731, 430] width 238 height 195
click at [819, 364] on icon at bounding box center [825, 360] width 13 height 15
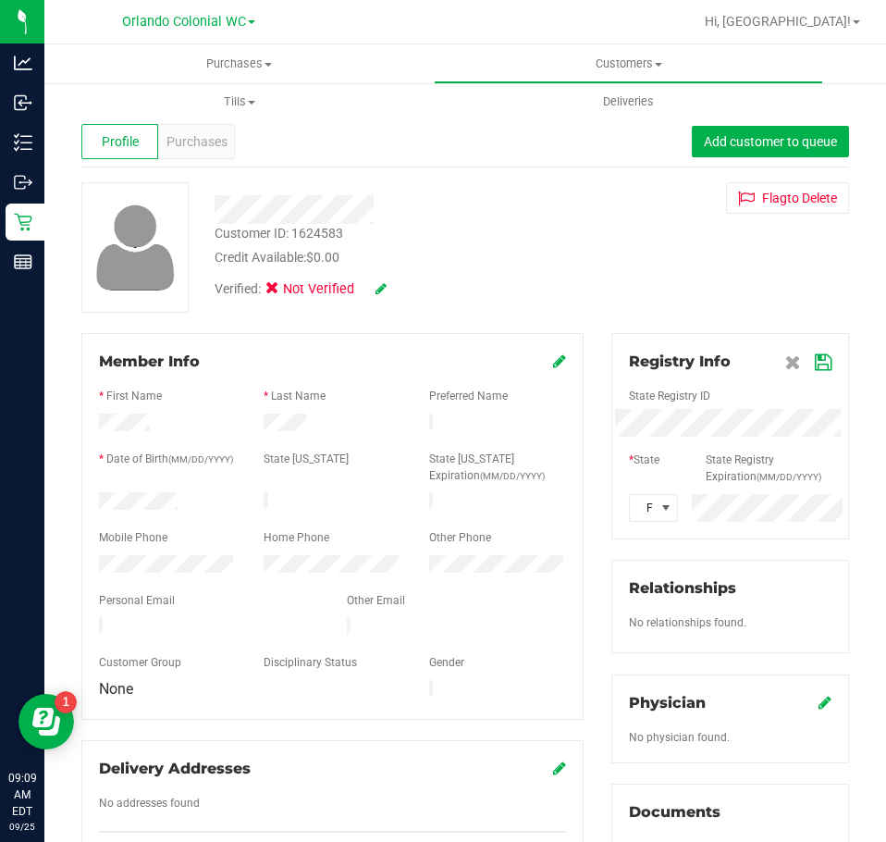
click at [815, 358] on icon at bounding box center [823, 362] width 17 height 15
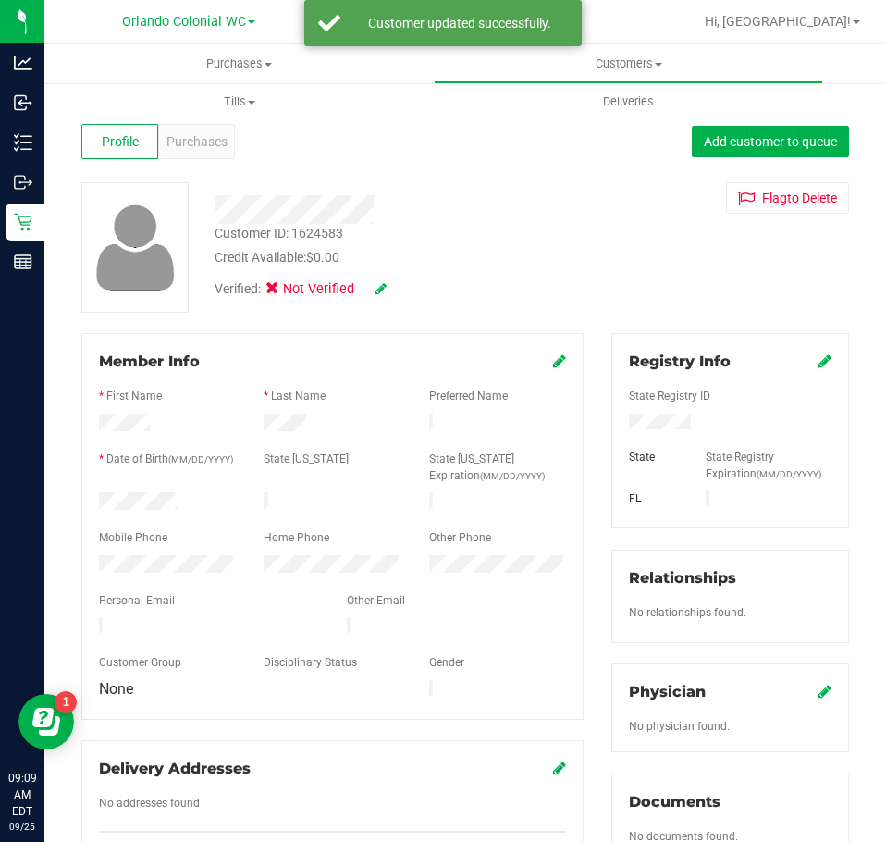
click at [377, 287] on icon at bounding box center [381, 288] width 11 height 13
click at [280, 291] on icon at bounding box center [278, 291] width 12 height 0
click at [0, 0] on input "Medical" at bounding box center [0, 0] width 0 height 0
click at [408, 285] on icon at bounding box center [406, 289] width 15 height 13
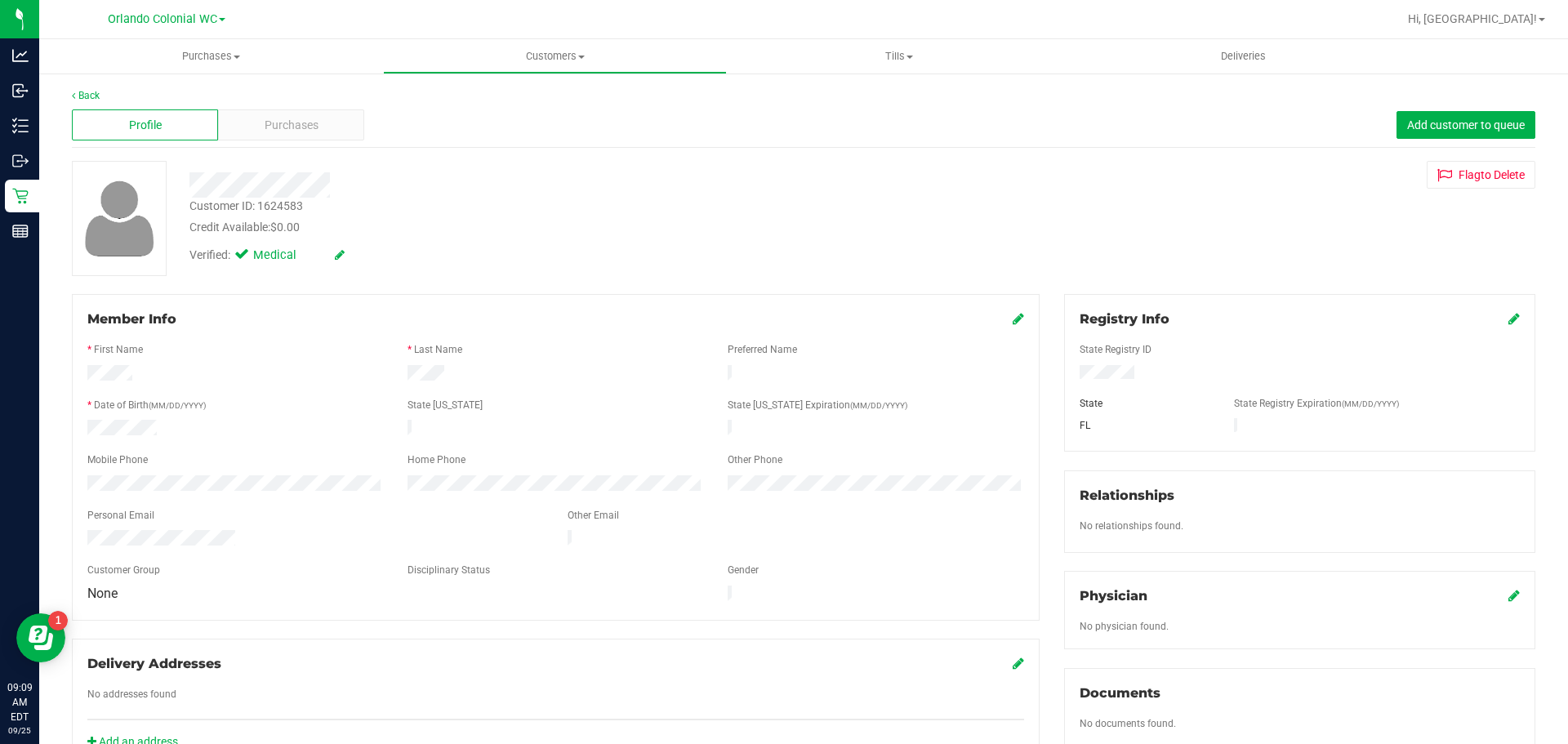
click at [331, 147] on div "Profile Purchases Add customer to queue" at bounding box center [803, 125] width 1464 height 45
click at [321, 125] on div "Purchases" at bounding box center [291, 124] width 147 height 31
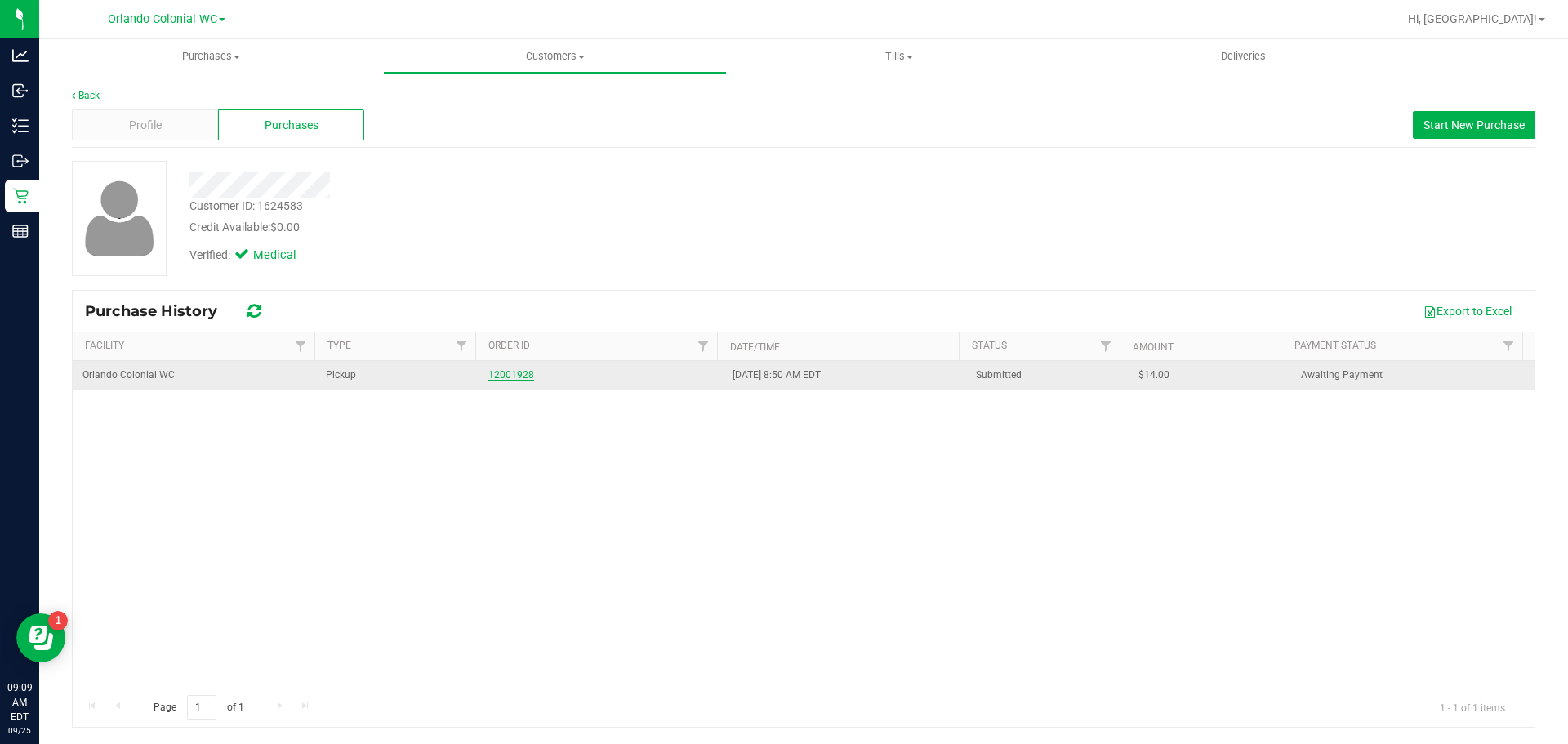
click at [522, 373] on link "12001928" at bounding box center [511, 374] width 46 height 11
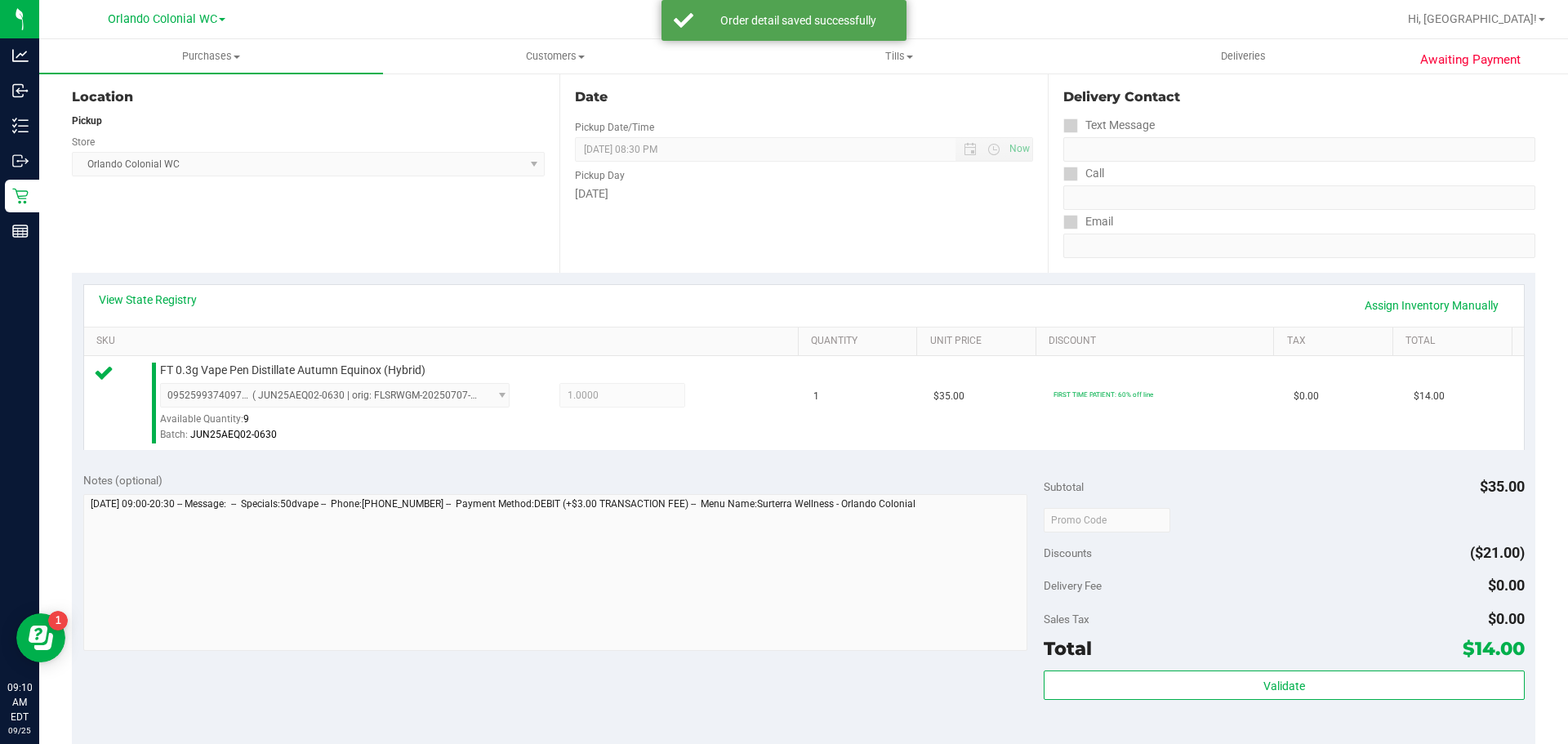
scroll to position [572, 0]
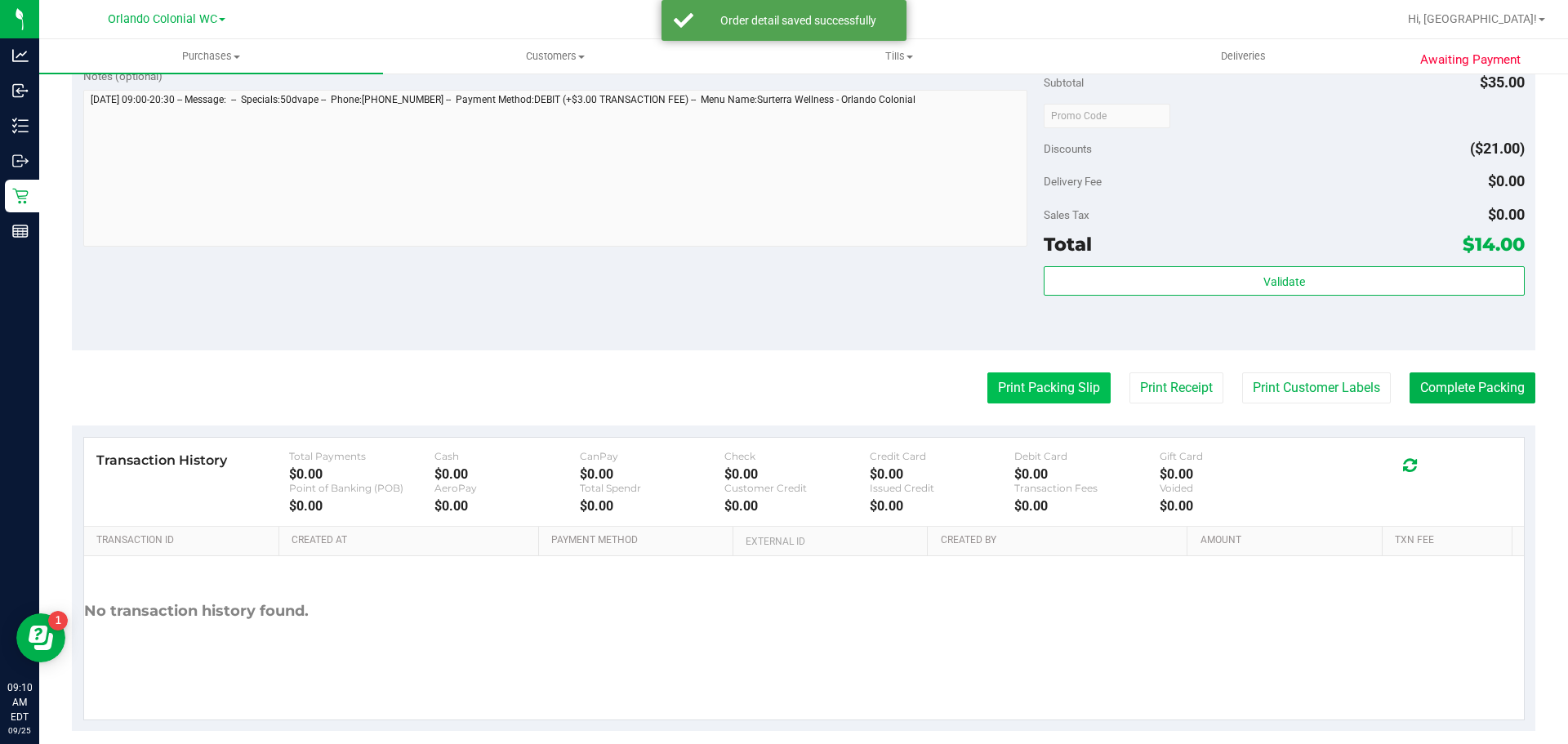
click at [1090, 384] on button "Print Packing Slip" at bounding box center [1050, 387] width 124 height 31
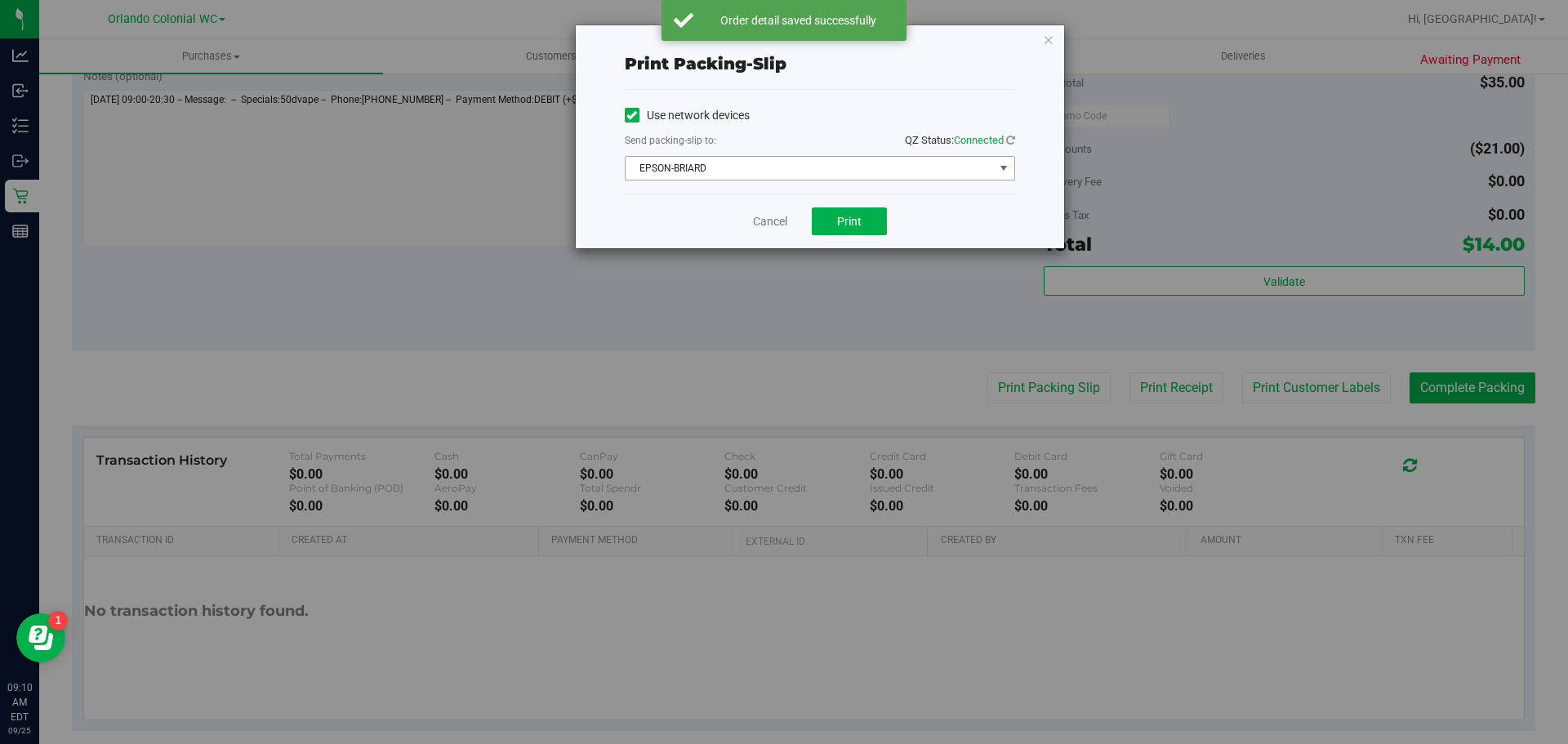
drag, startPoint x: 808, startPoint y: 168, endPoint x: 818, endPoint y: 208, distance: 41.2
click at [809, 168] on span "EPSON-BRIARD" at bounding box center [810, 169] width 368 height 23
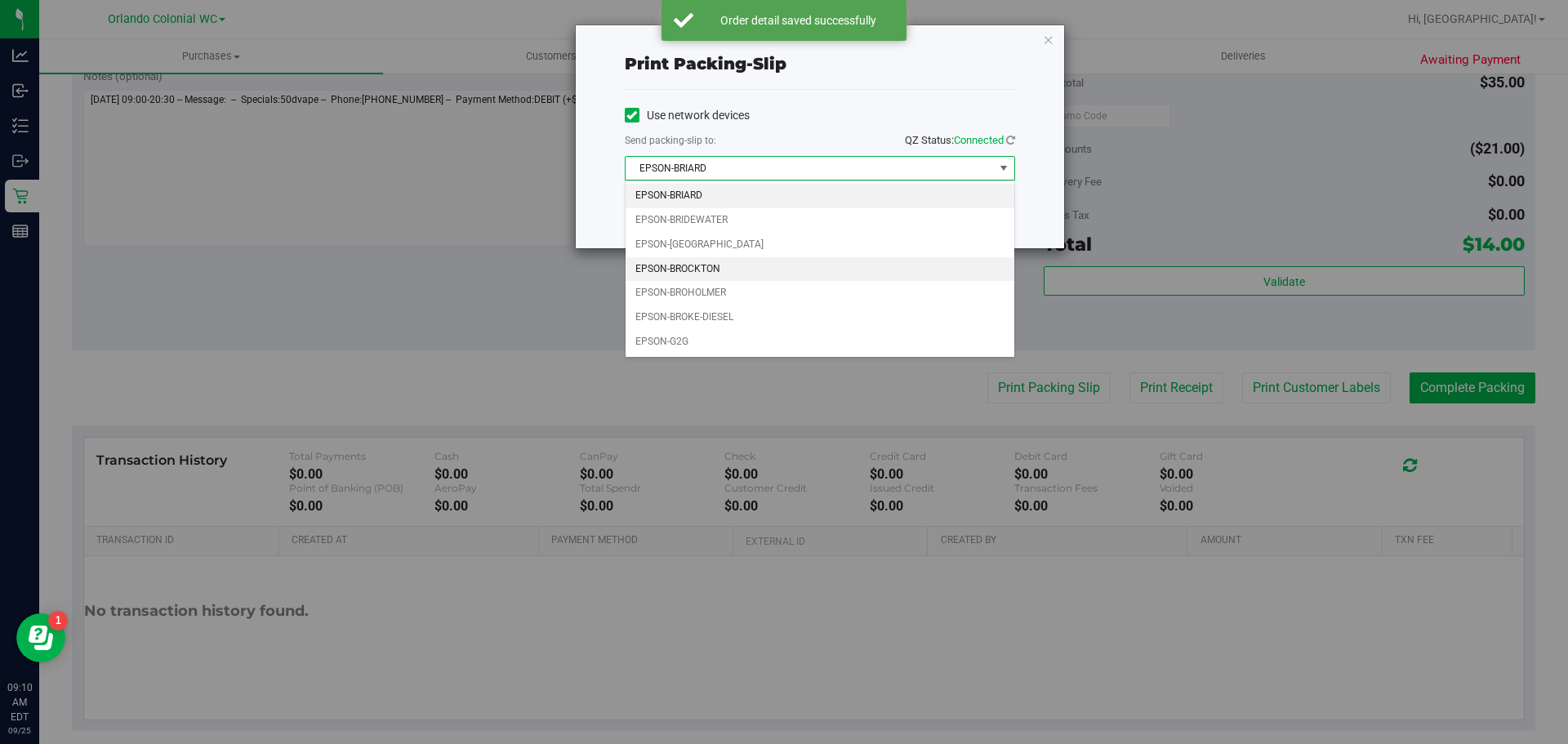
click at [733, 280] on li "EPSON-BROCKTON" at bounding box center [820, 269] width 388 height 25
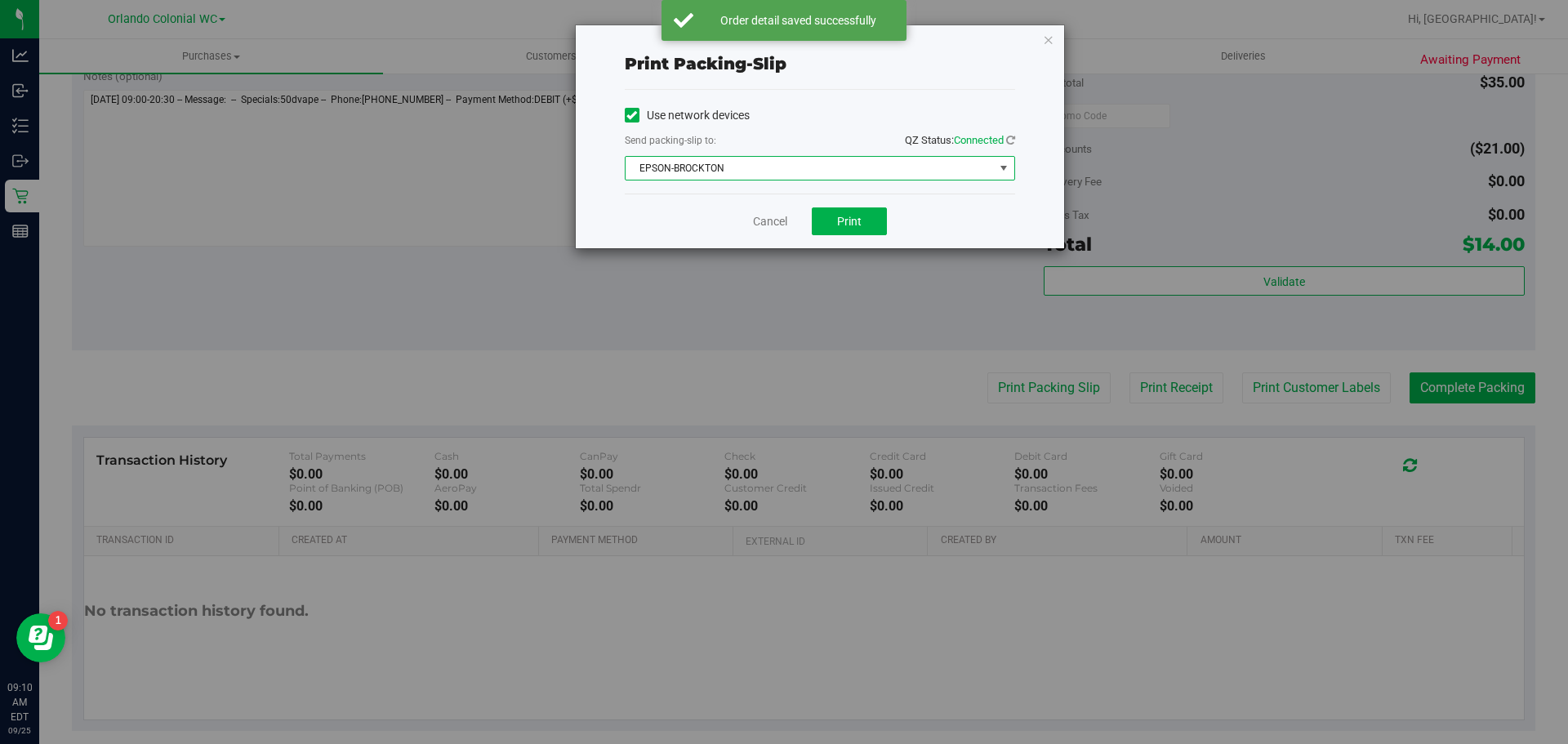
click at [754, 147] on div "Send packing-slip to: QZ Status: Connected" at bounding box center [820, 141] width 390 height 20
click at [751, 166] on span "EPSON-BROCKTON" at bounding box center [810, 169] width 368 height 23
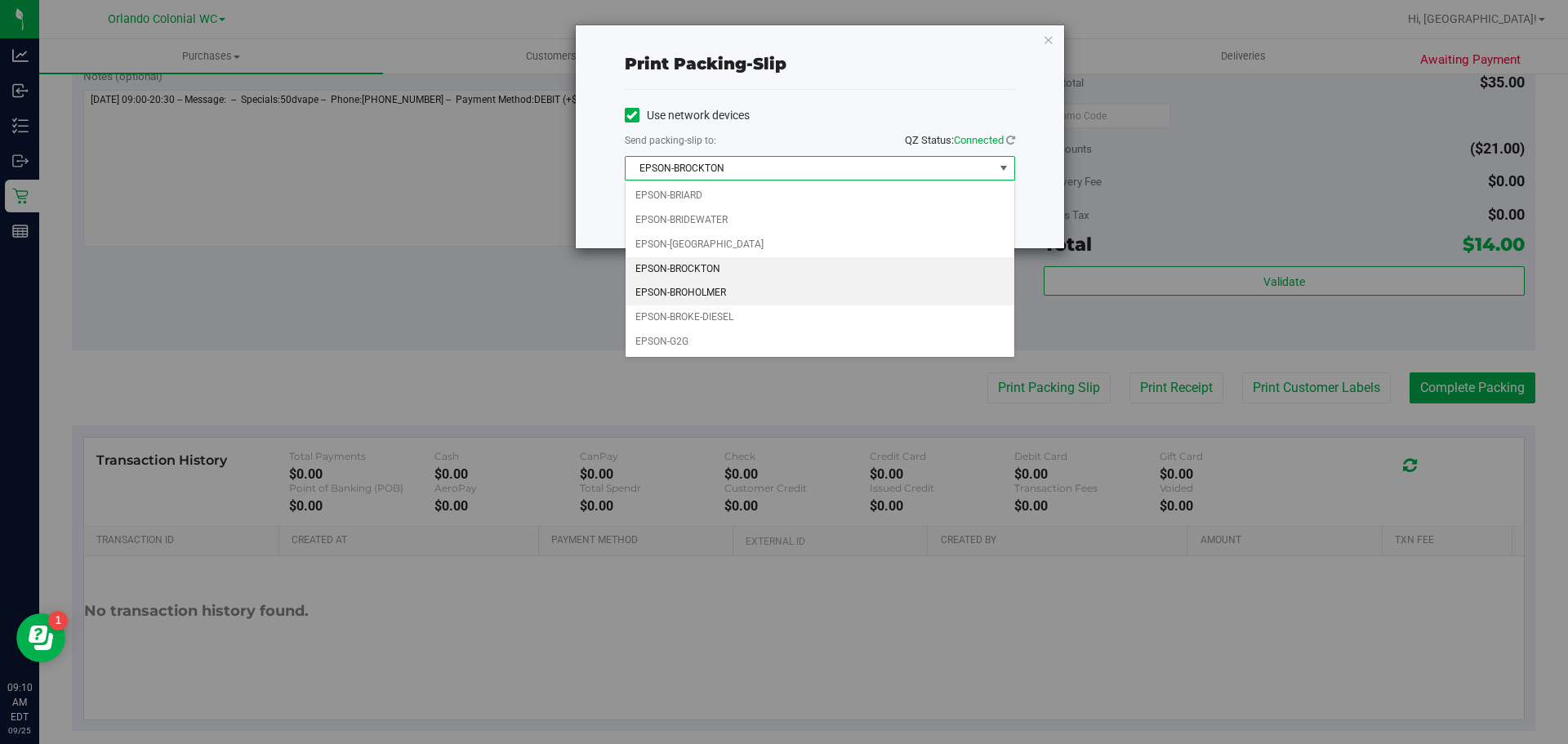
click at [729, 296] on li "EPSON-BROHOLMER" at bounding box center [820, 293] width 388 height 25
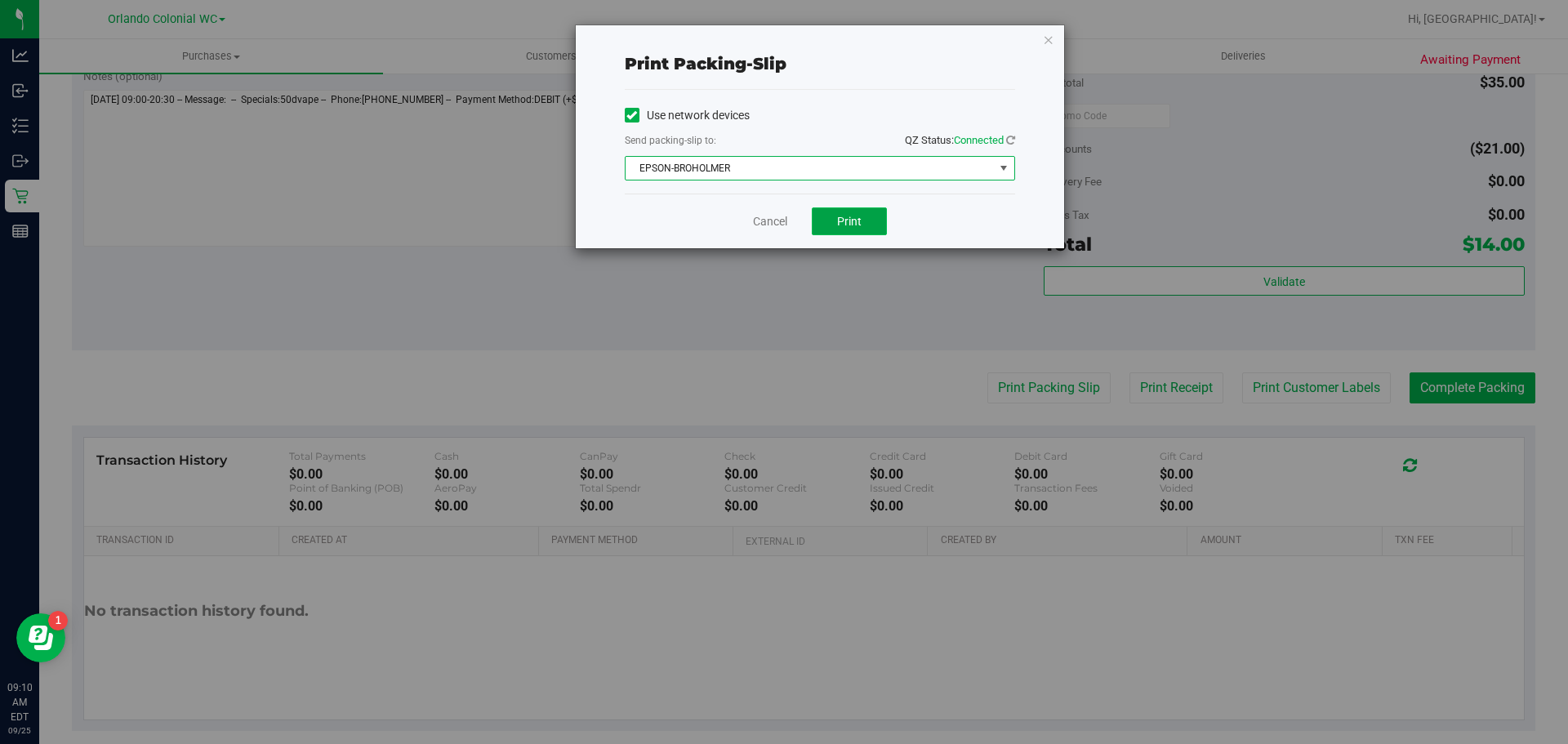
click at [837, 223] on span "Print" at bounding box center [849, 221] width 25 height 13
click at [771, 229] on link "Cancel" at bounding box center [770, 221] width 34 height 17
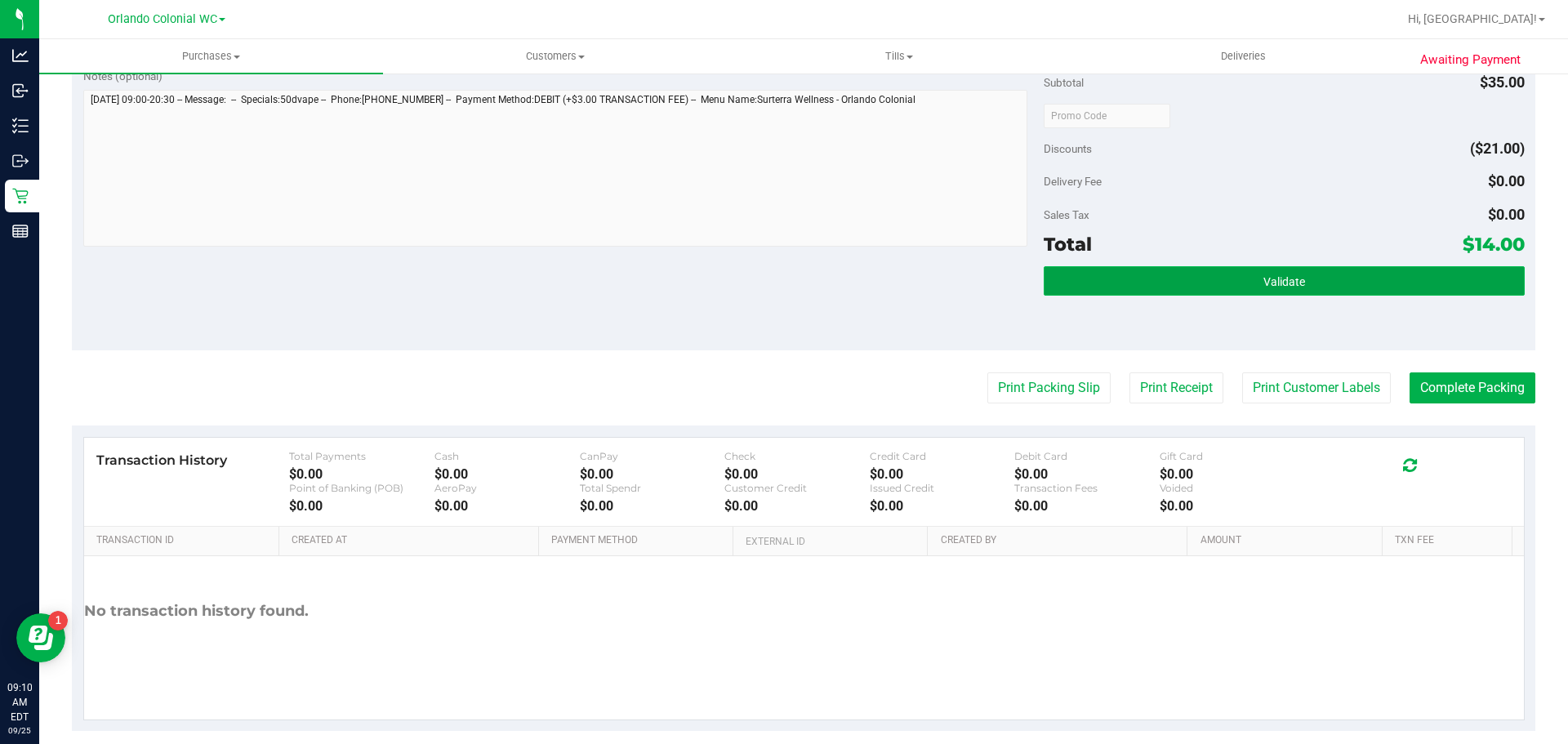
click at [1258, 271] on button "Validate" at bounding box center [1284, 281] width 480 height 29
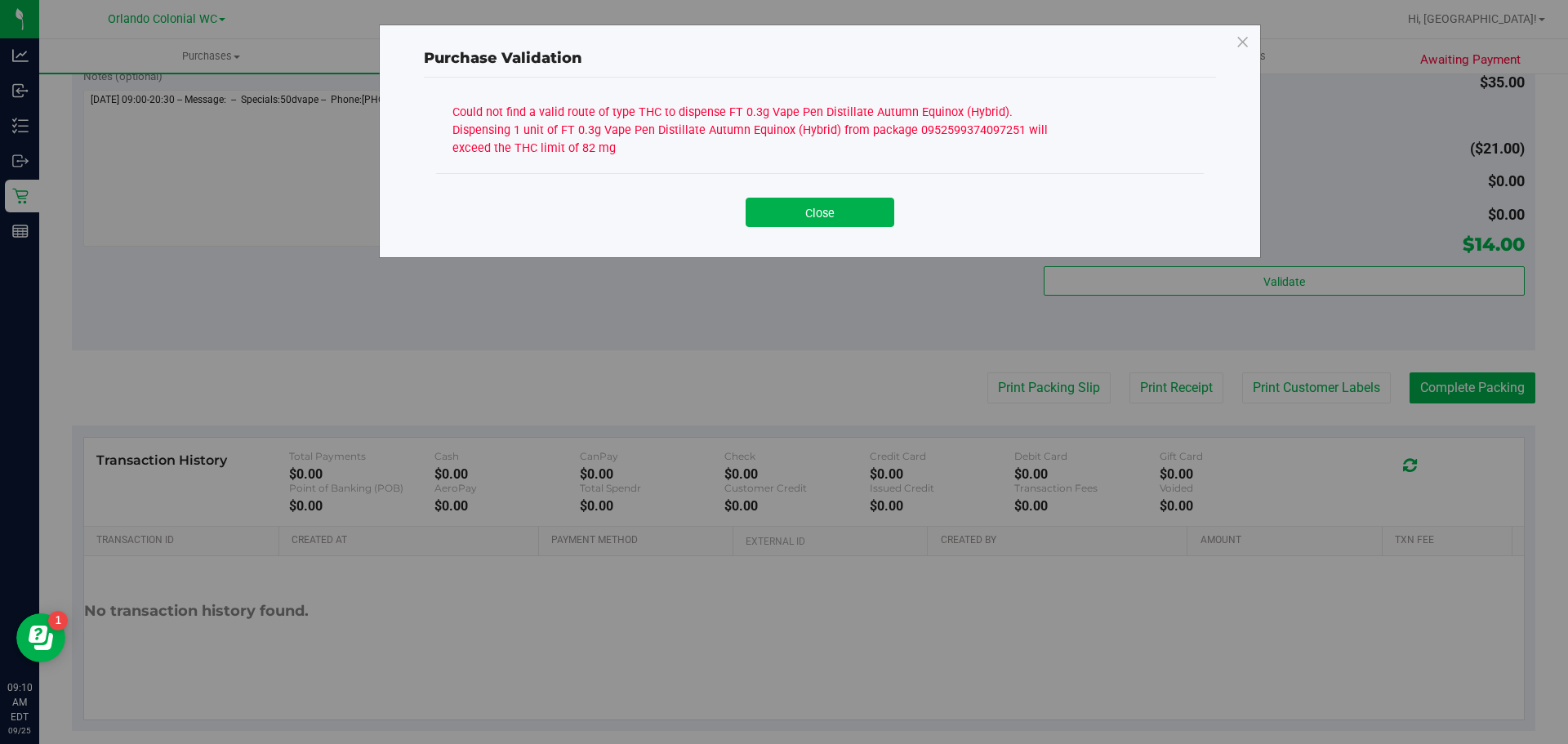
drag, startPoint x: 589, startPoint y: 145, endPoint x: 443, endPoint y: 116, distance: 148.9
click at [443, 116] on div "Could not find a valid route of type THC to dispense FT 0.3g Vape Pen Distillat…" at bounding box center [820, 136] width 768 height 73
copy div "Could not find a valid route of type THC to dispense FT 0.3g Vape Pen Distillat…"
click at [838, 213] on button "Close" at bounding box center [820, 212] width 148 height 29
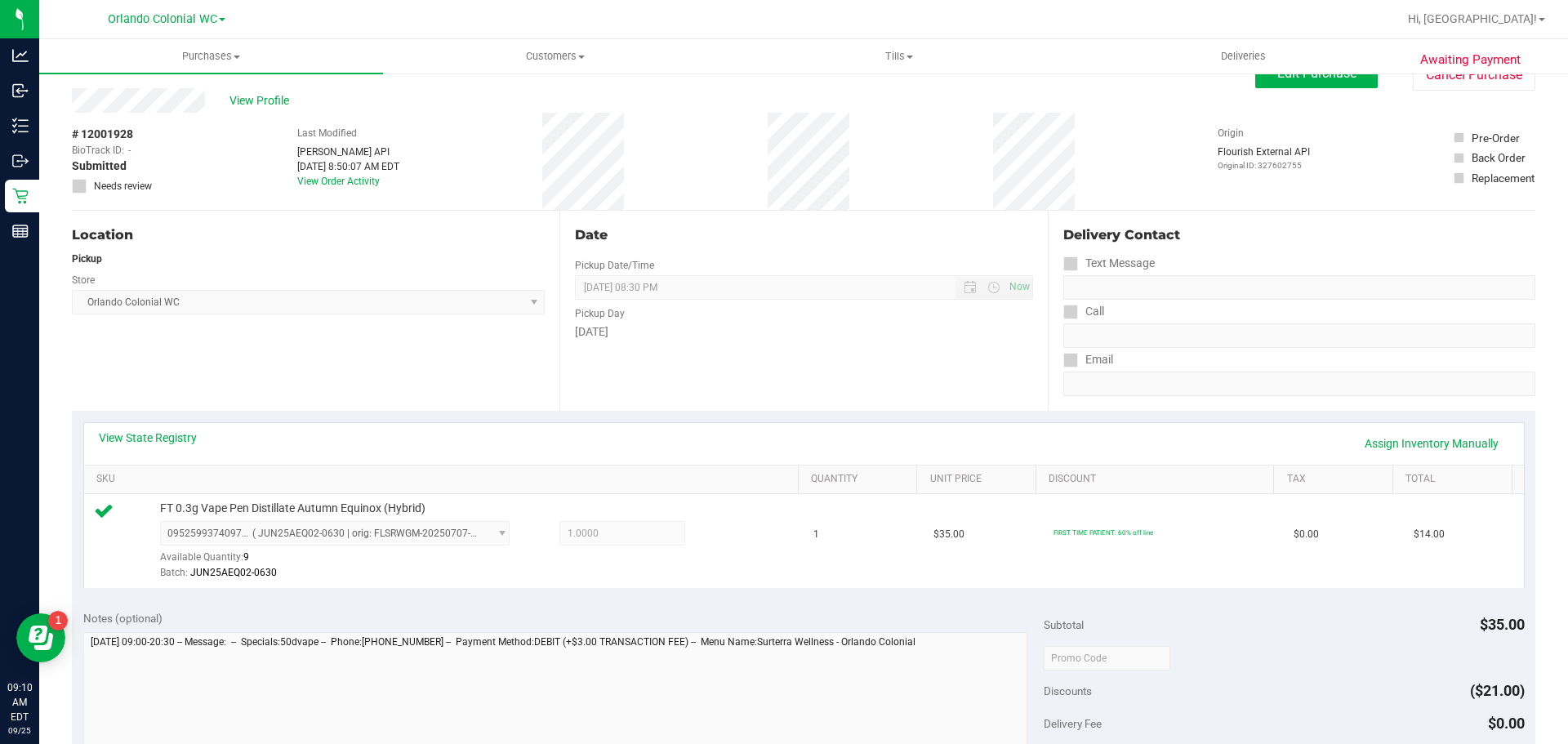
scroll to position [0, 0]
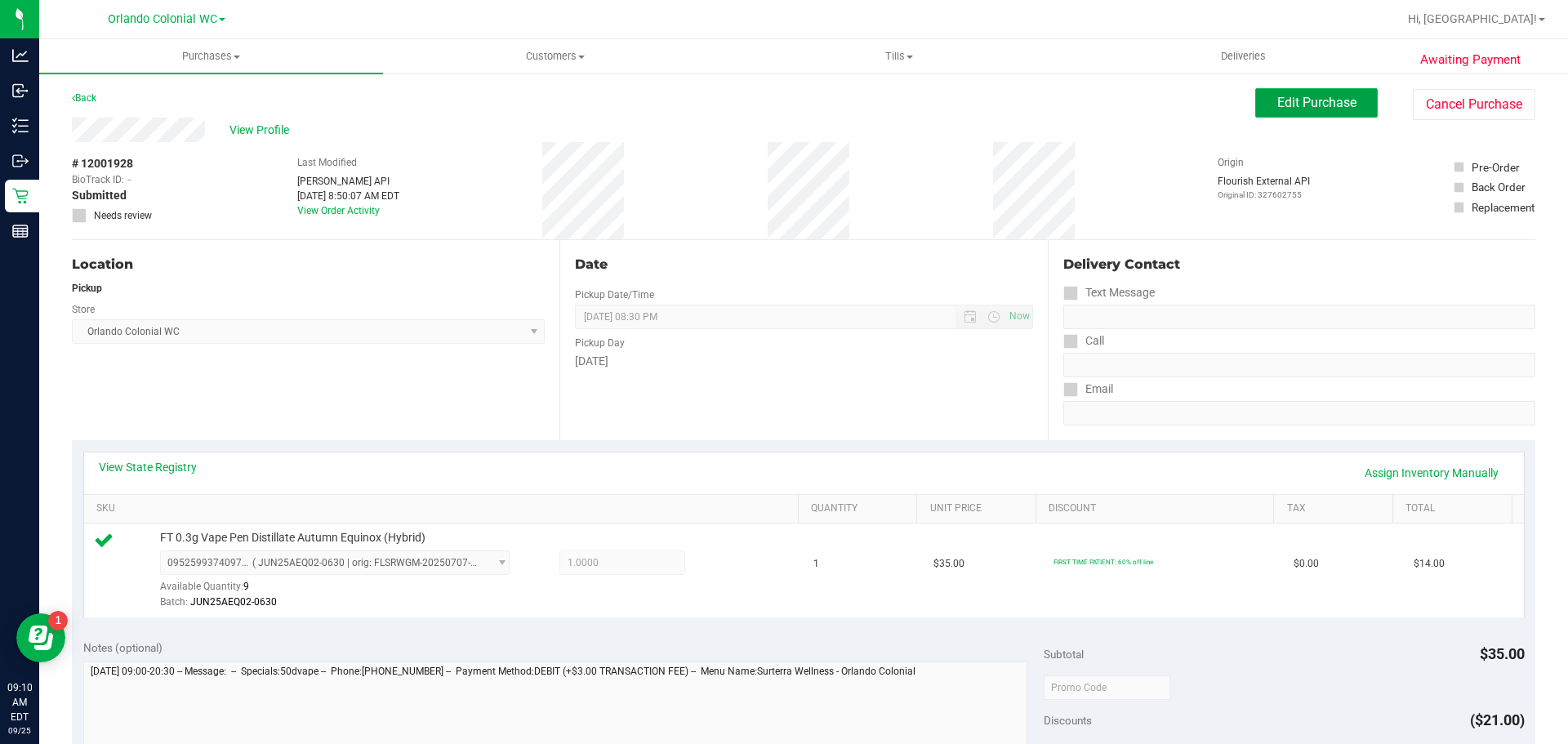
click at [1284, 105] on span "Edit Purchase" at bounding box center [1317, 102] width 79 height 16
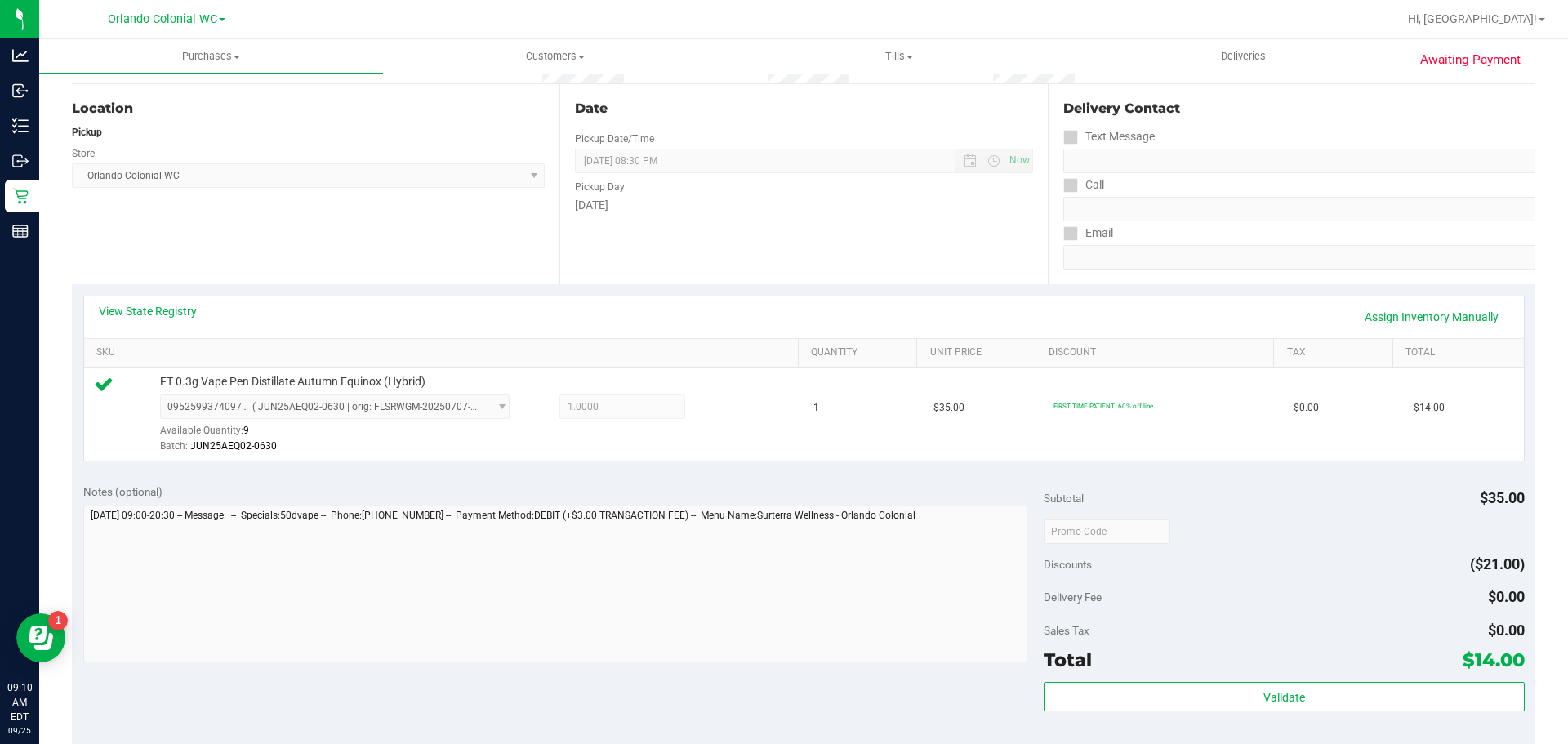
scroll to position [327, 0]
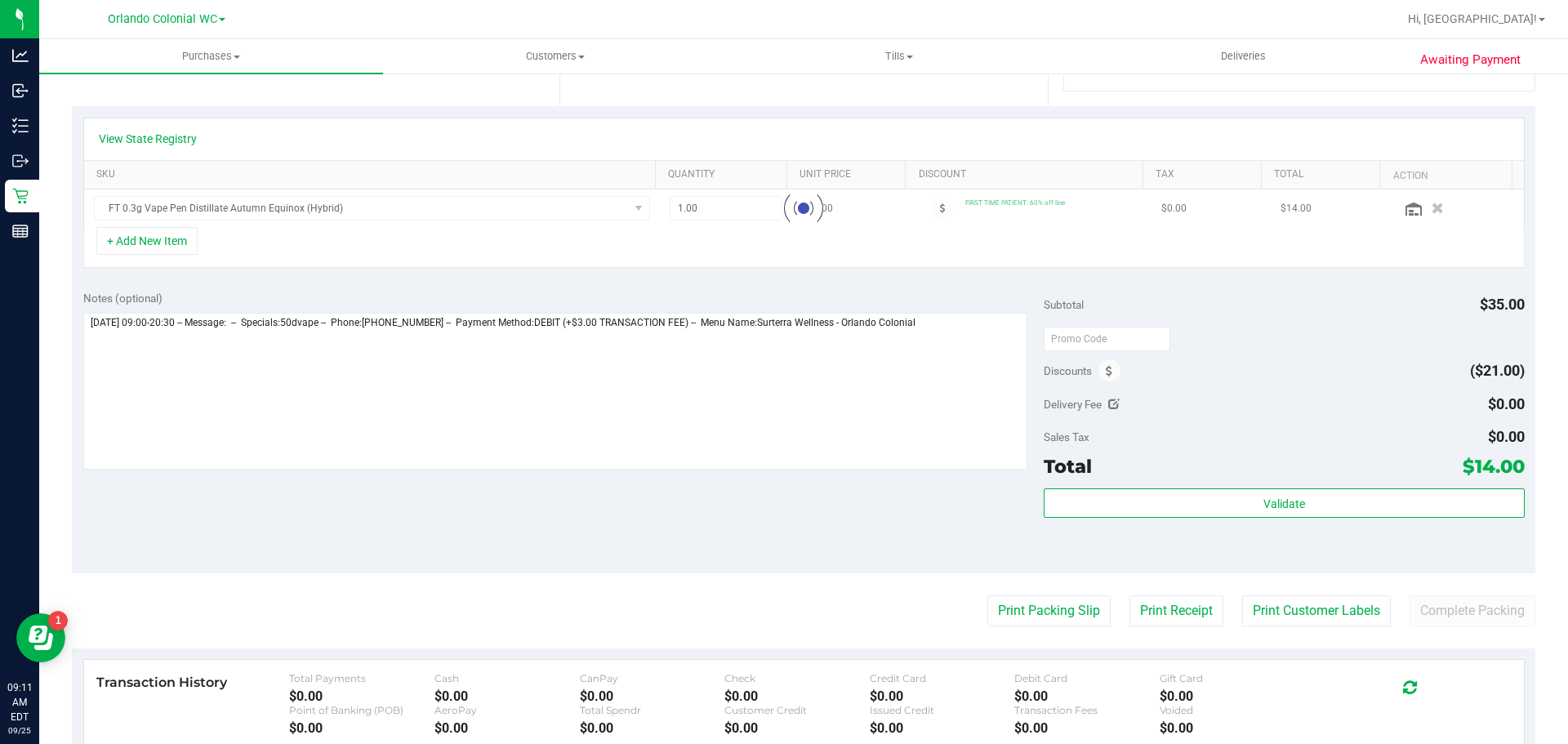
click at [975, 349] on textarea at bounding box center [555, 391] width 946 height 157
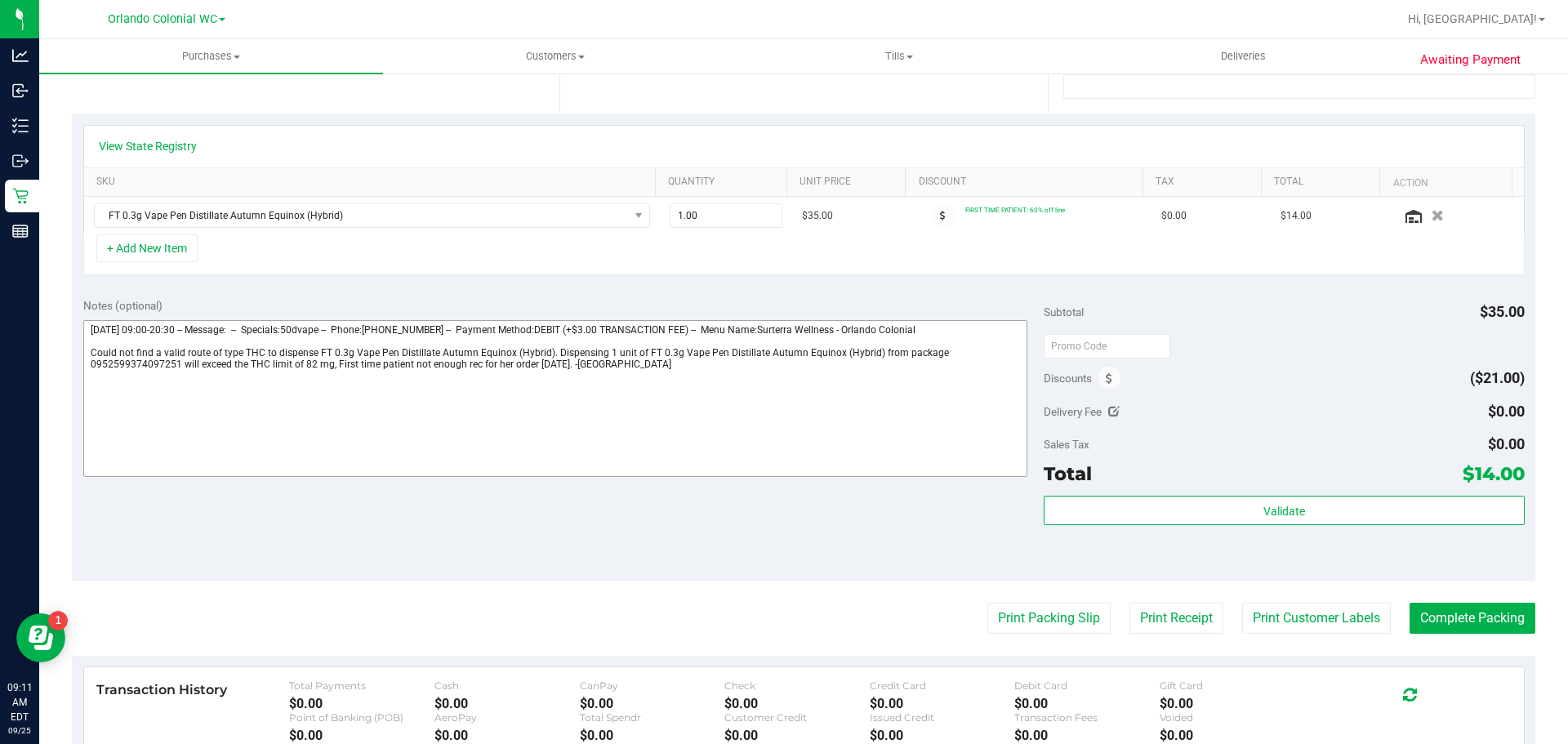
drag, startPoint x: 593, startPoint y: 374, endPoint x: 333, endPoint y: 366, distance: 260.1
click at [333, 366] on textarea at bounding box center [555, 399] width 946 height 157
click at [135, 529] on div "Notes (optional) Subtotal $35.00 Discounts ($21.00) Delivery Fee $0.00 Sales Ta…" at bounding box center [803, 433] width 1464 height 294
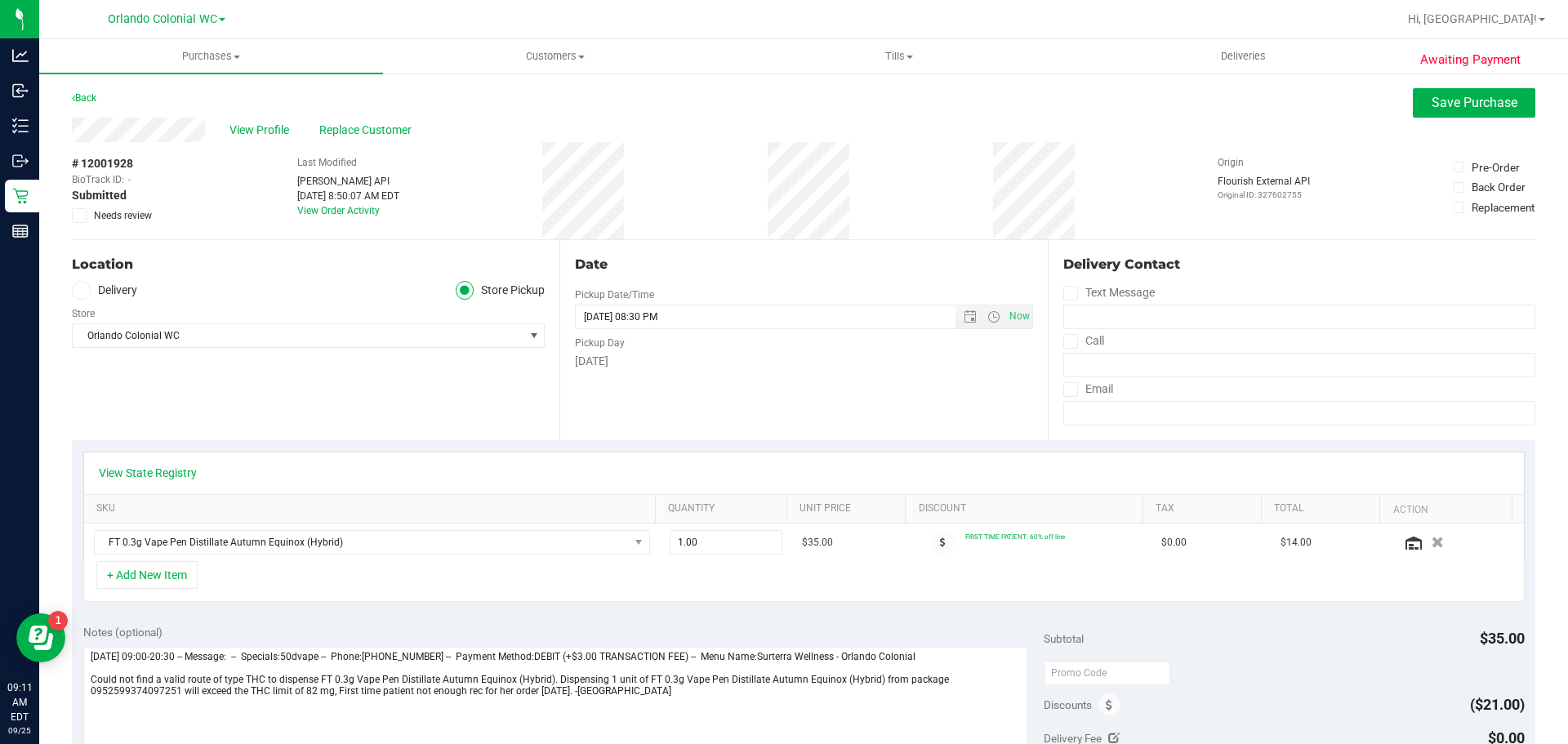
click at [72, 214] on span at bounding box center [79, 215] width 15 height 15
click at [0, 0] on input "Needs review" at bounding box center [0, 0] width 0 height 0
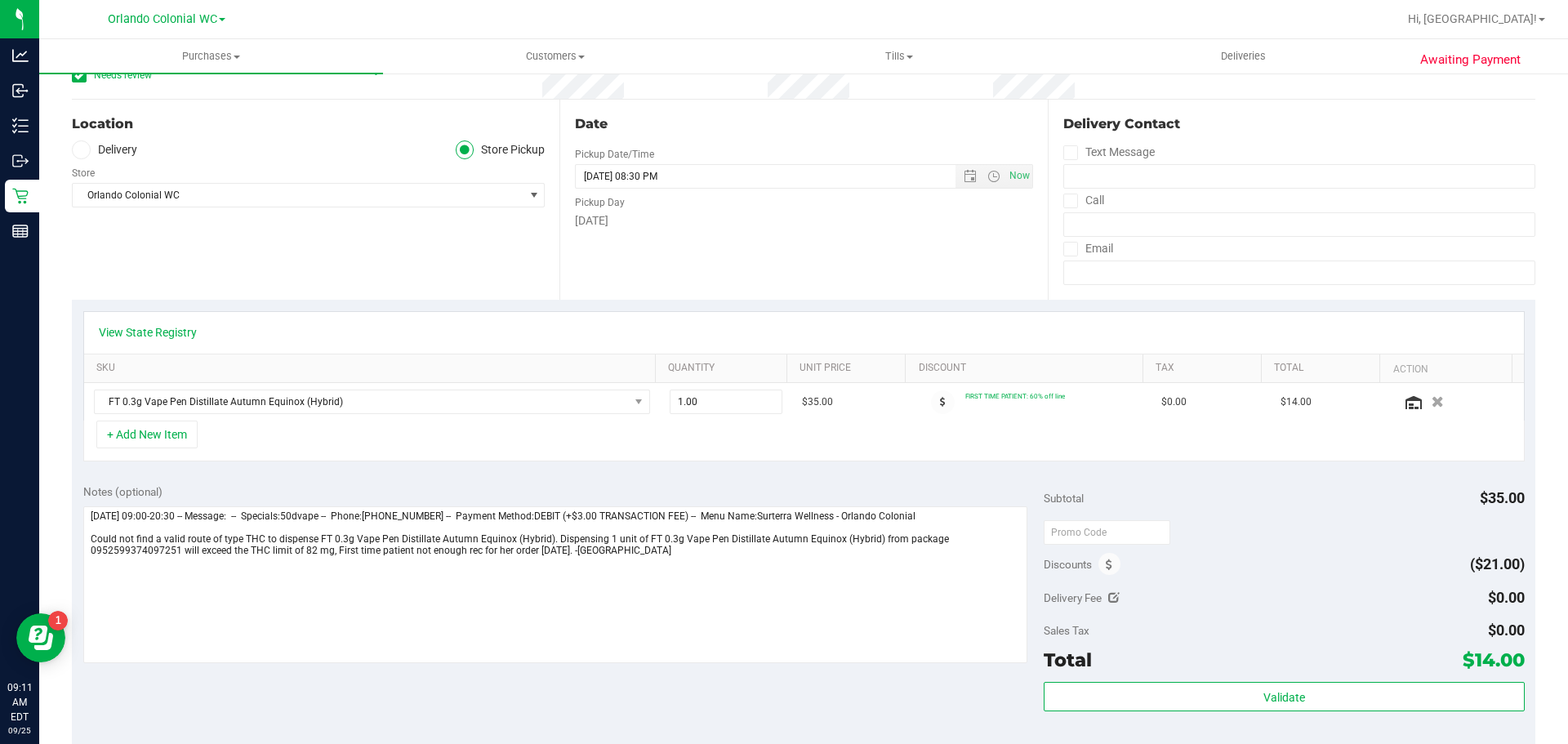
scroll to position [409, 0]
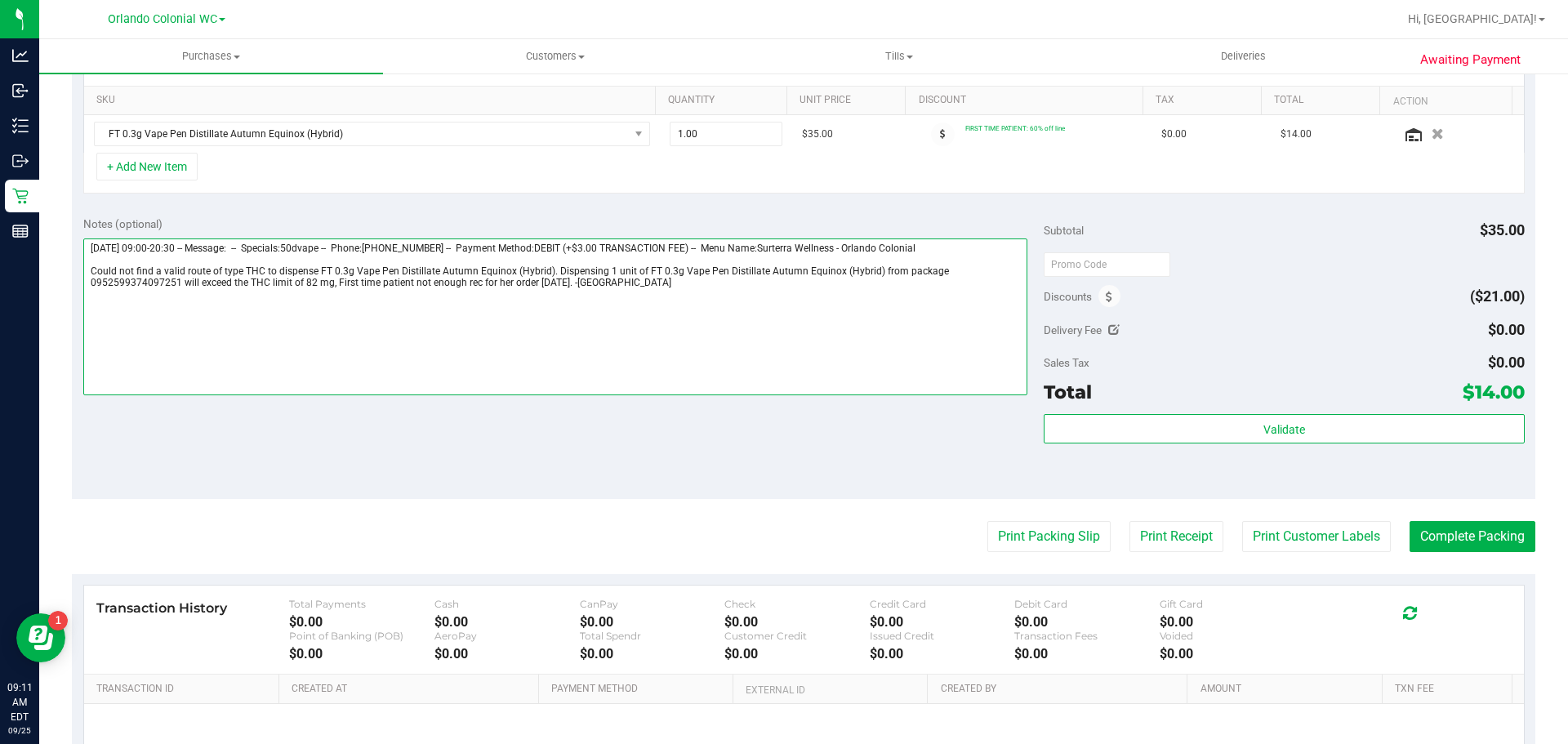
click at [562, 275] on textarea at bounding box center [555, 317] width 946 height 157
click at [561, 282] on textarea at bounding box center [555, 317] width 946 height 157
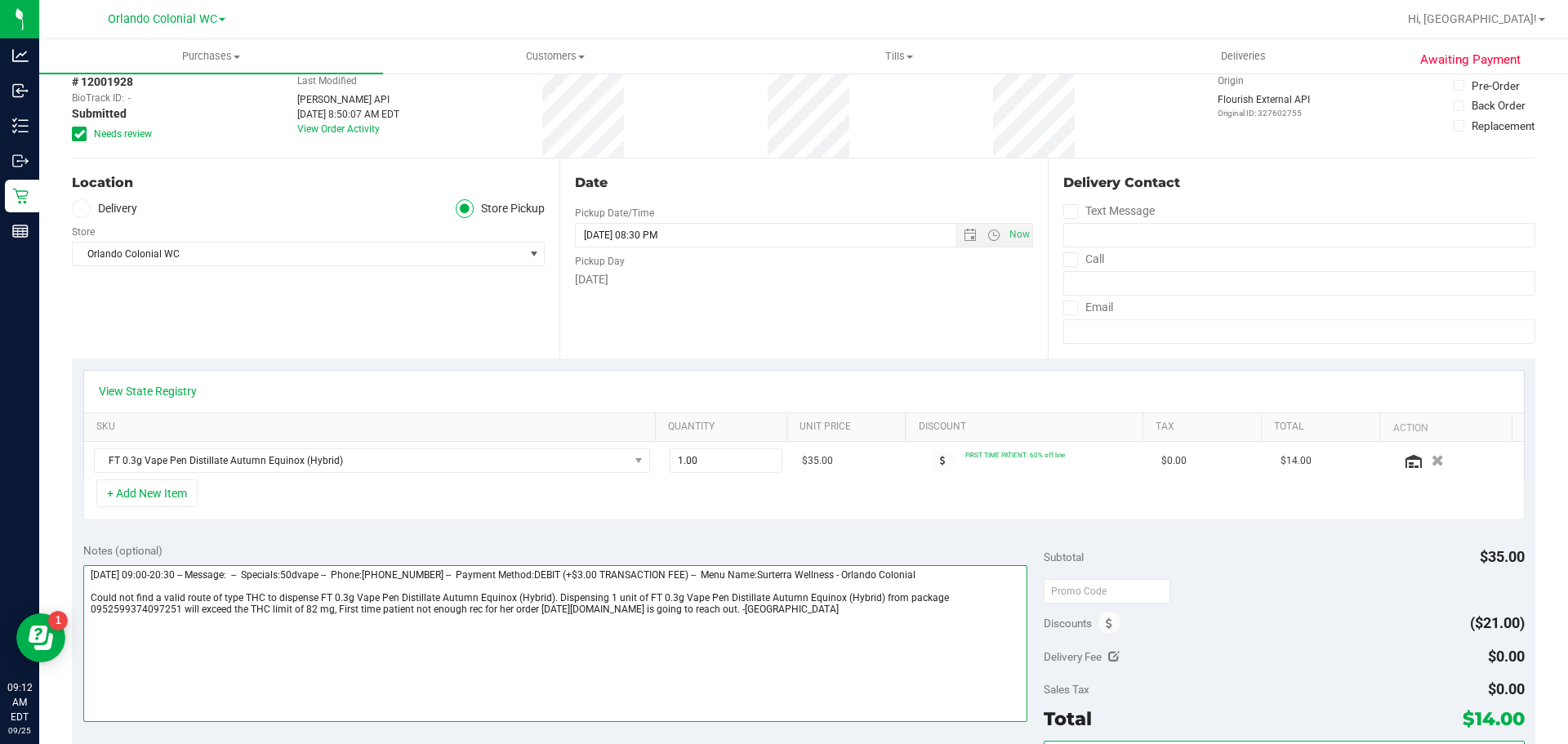
scroll to position [0, 0]
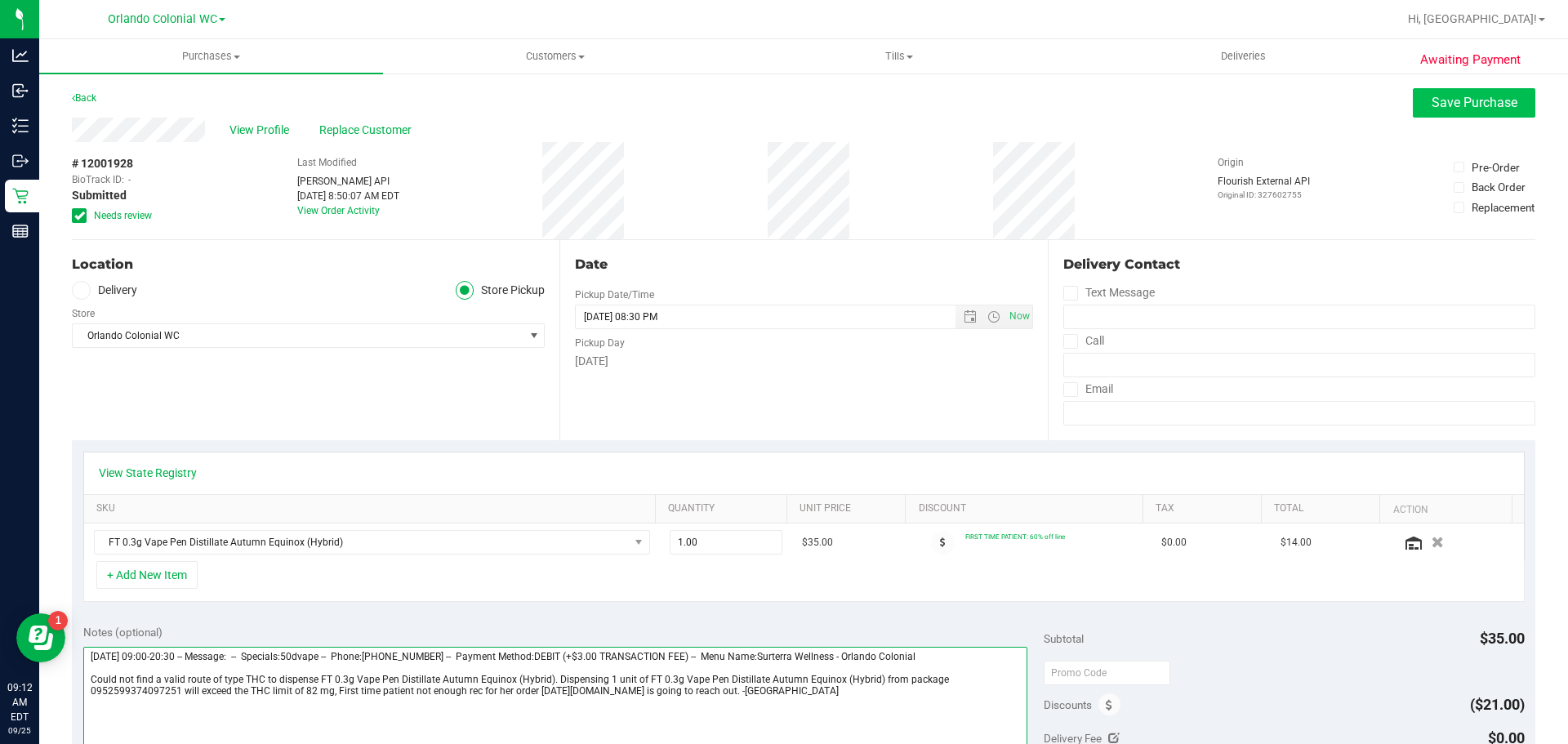
type textarea "[DATE] 09:00-20:30 -- Message: -- Specials:50dvape -- Phone:[PHONE_NUMBER] -- P…"
click at [1413, 90] on button "Save Purchase" at bounding box center [1474, 102] width 123 height 29
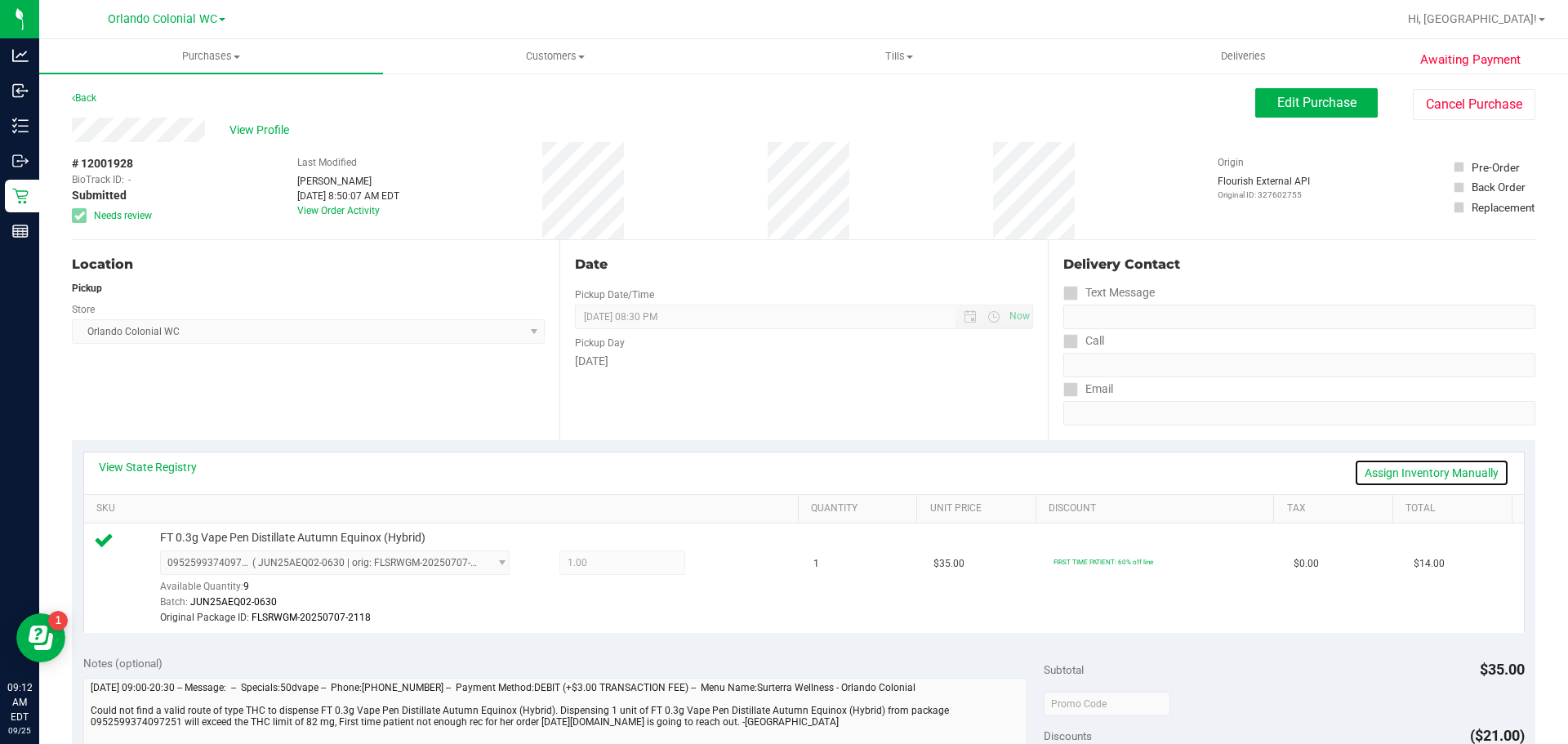
click at [1405, 478] on link "Assign Inventory Manually" at bounding box center [1432, 472] width 155 height 27
drag, startPoint x: 707, startPoint y: 562, endPoint x: 727, endPoint y: 562, distance: 20.0
click at [716, 562] on icon at bounding box center [724, 564] width 17 height 19
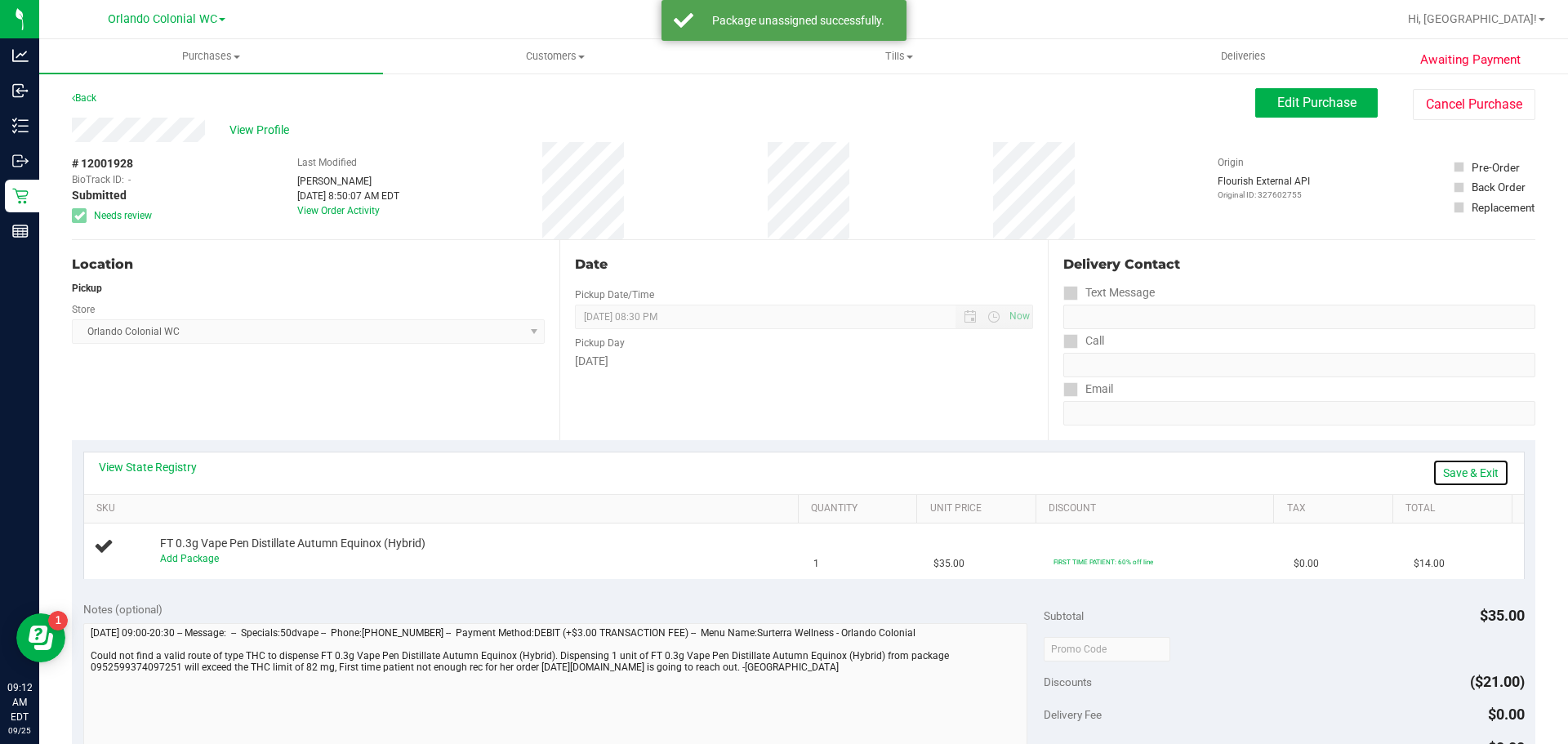
click at [1452, 475] on link "Save & Exit" at bounding box center [1471, 472] width 77 height 27
drag, startPoint x: 243, startPoint y: 128, endPoint x: 235, endPoint y: 126, distance: 8.2
click at [235, 126] on span "View Profile" at bounding box center [262, 130] width 65 height 17
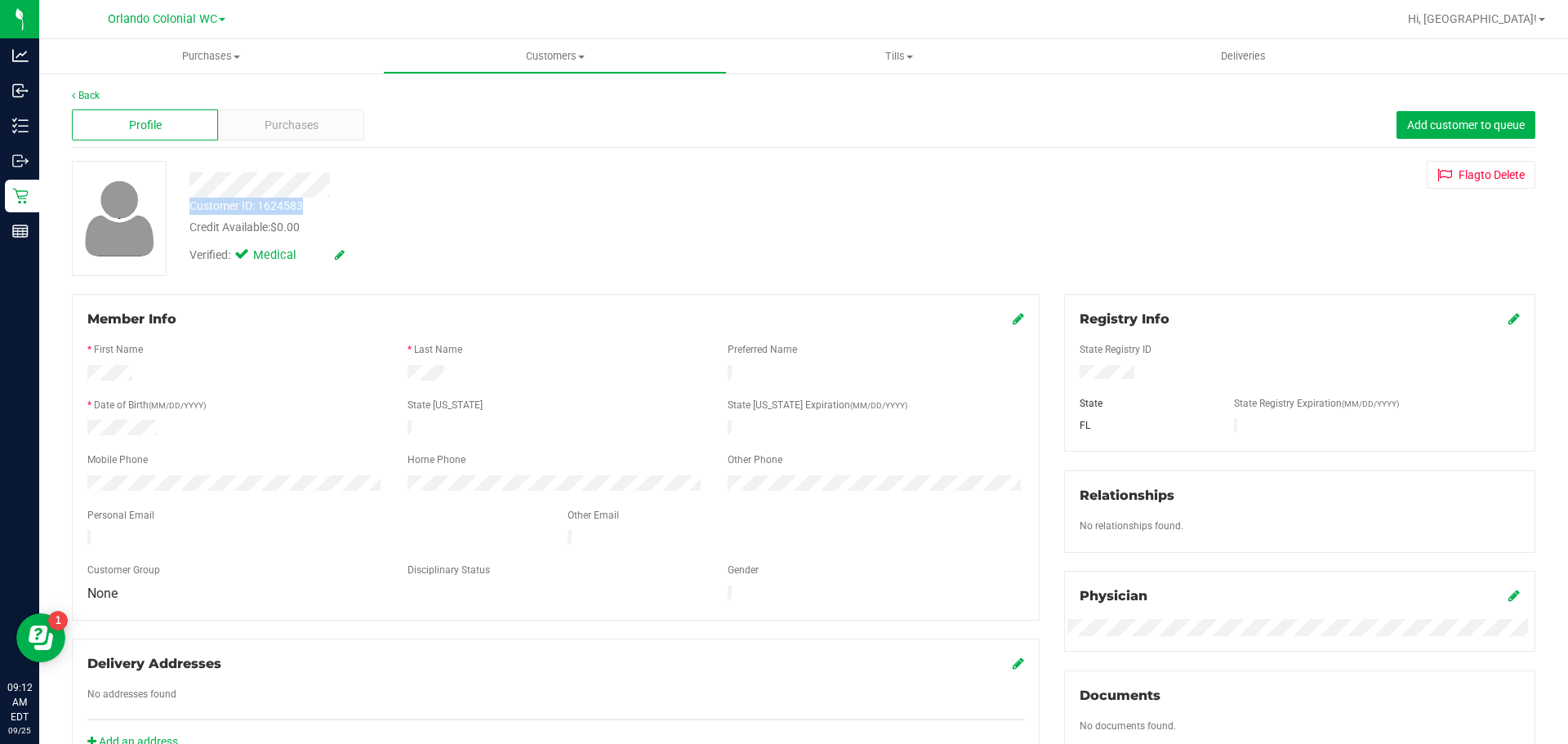
drag, startPoint x: 320, startPoint y: 203, endPoint x: 178, endPoint y: 205, distance: 142.0
click at [178, 205] on div "Customer ID: 1624583 Credit Available: $0.00" at bounding box center [549, 216] width 744 height 38
copy div "Customer ID: 1624583"
click at [1072, 161] on div "Flag to [GEOGRAPHIC_DATA]" at bounding box center [1300, 174] width 496 height 27
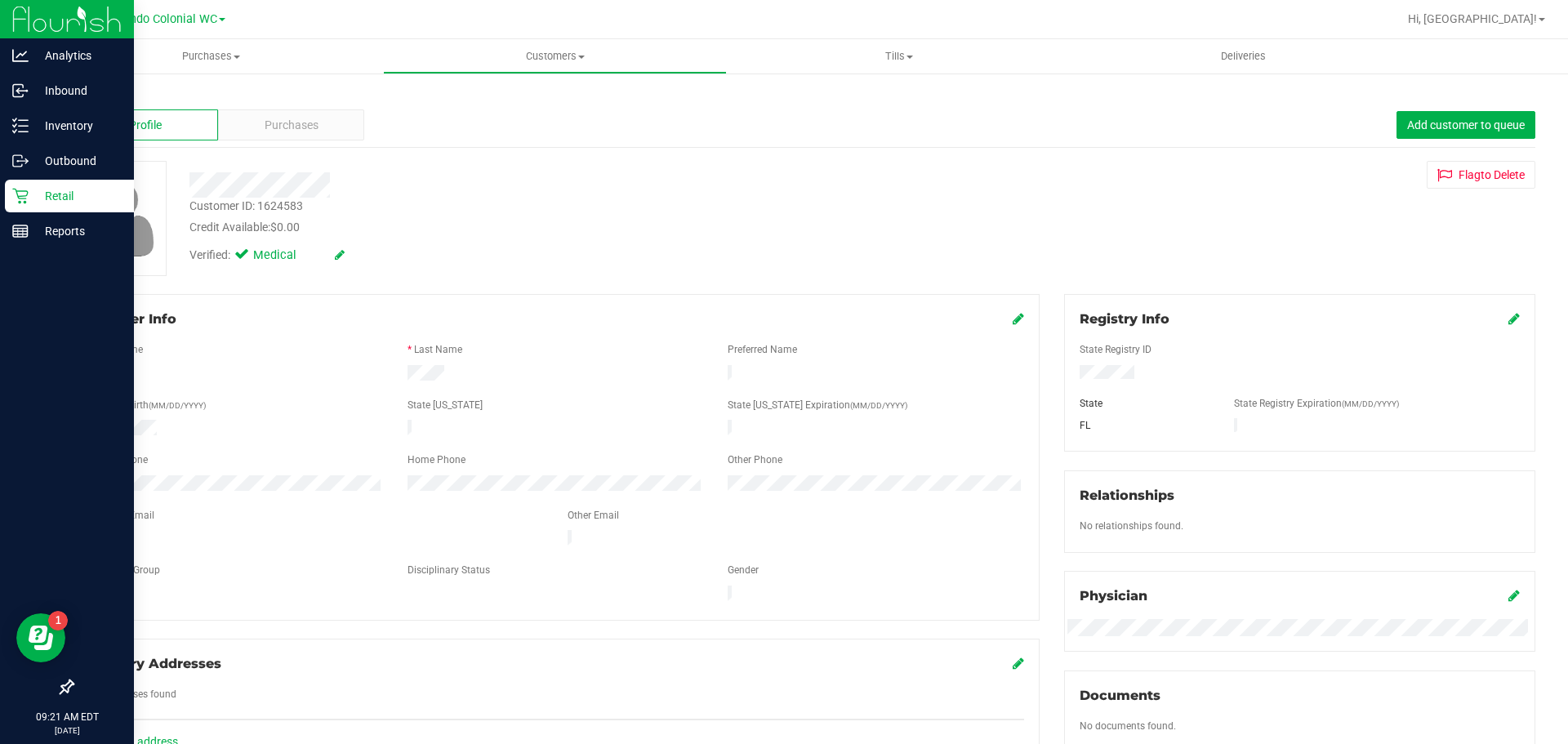
click at [32, 208] on div "Retail" at bounding box center [70, 196] width 129 height 33
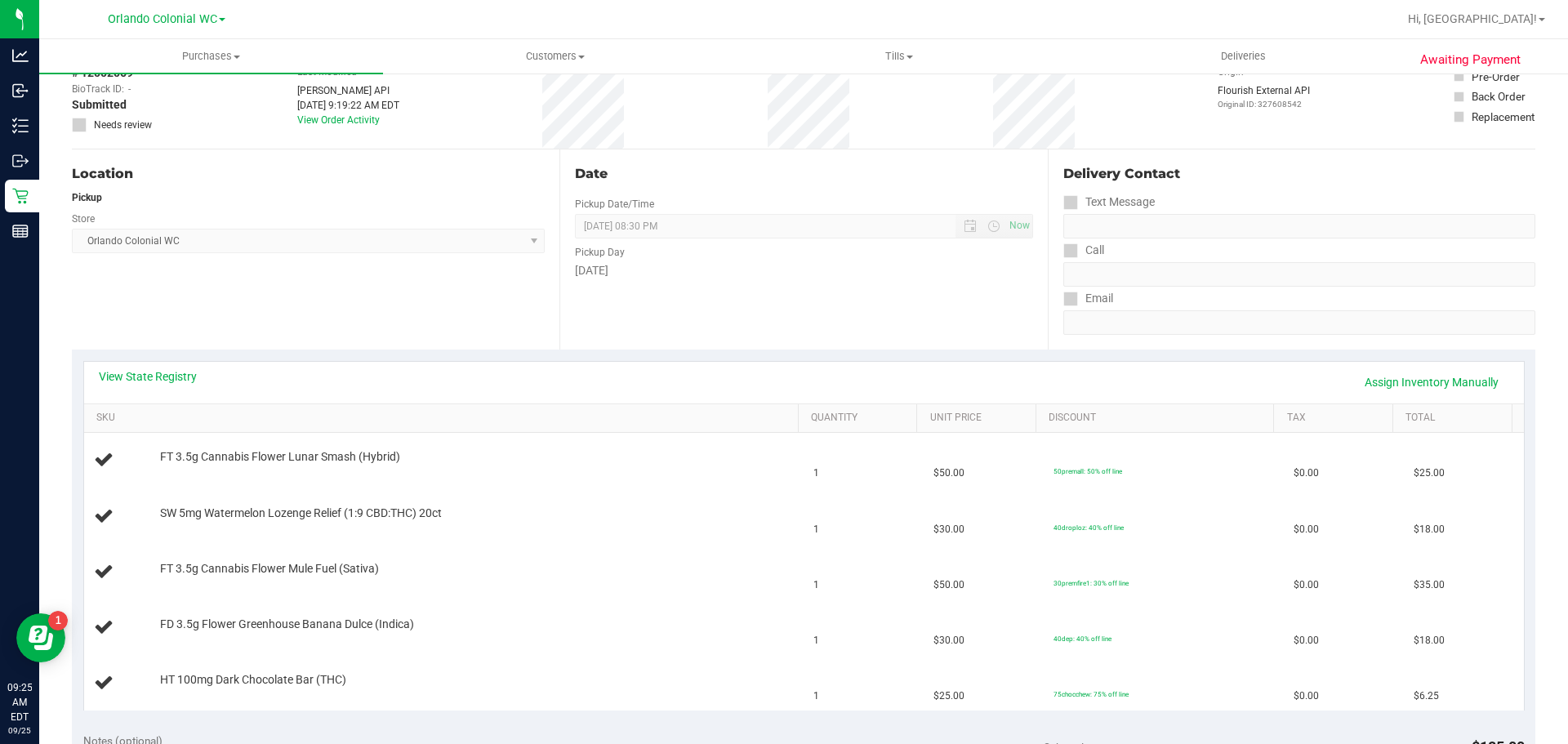
scroll to position [245, 0]
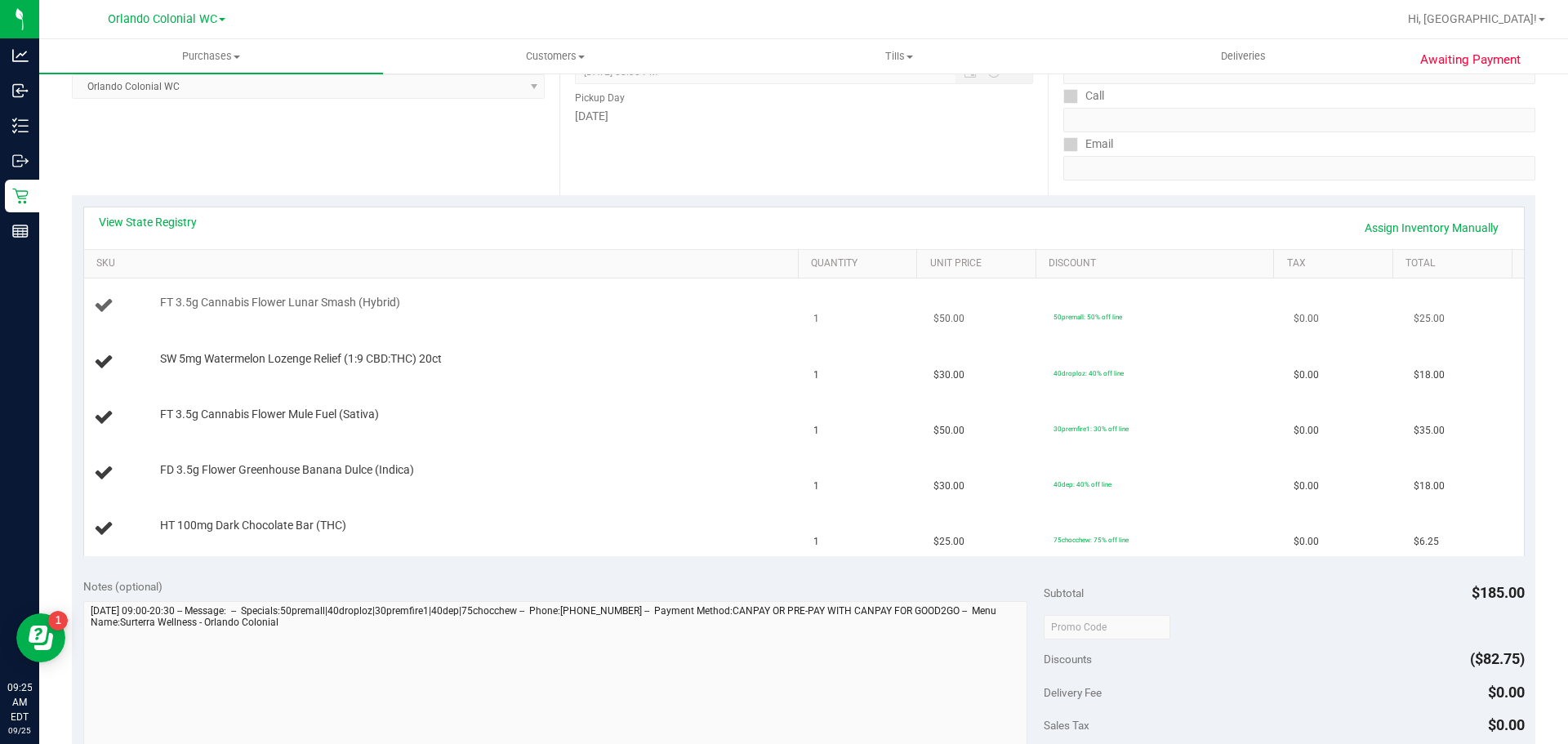
click at [290, 308] on span "FT 3.5g Cannabis Flower Lunar Smash (Hybrid)" at bounding box center [280, 303] width 240 height 16
copy div "FT 3.5g Cannabis Flower Lunar Smash (Hybrid)"
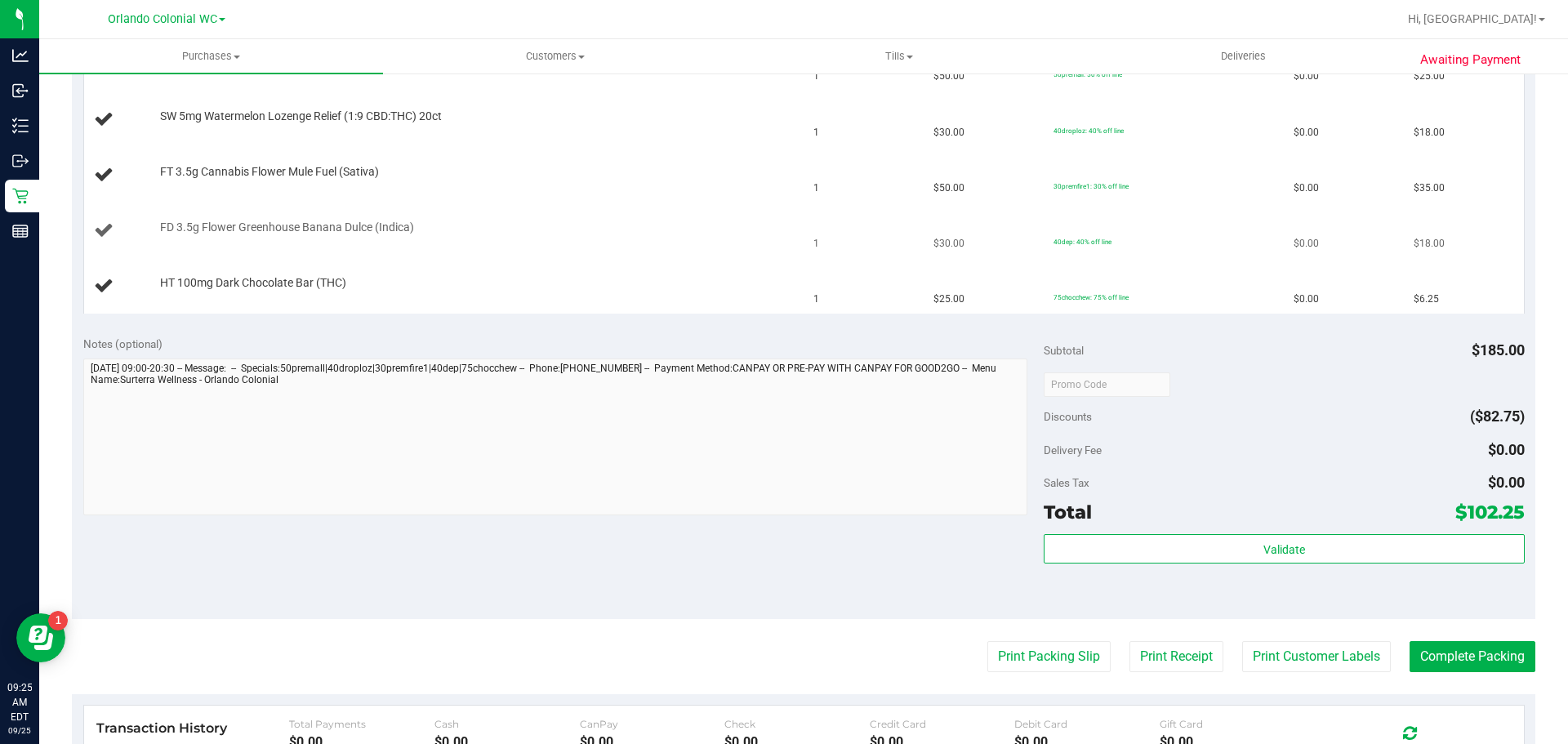
scroll to position [490, 0]
